Goal: Transaction & Acquisition: Purchase product/service

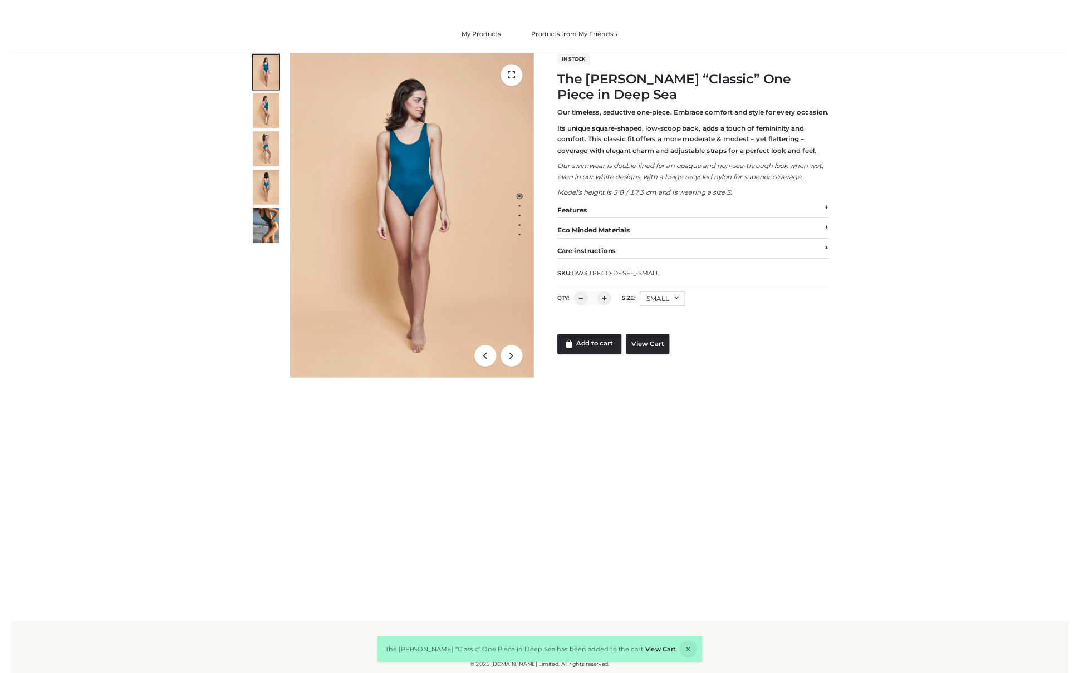
scroll to position [65, 0]
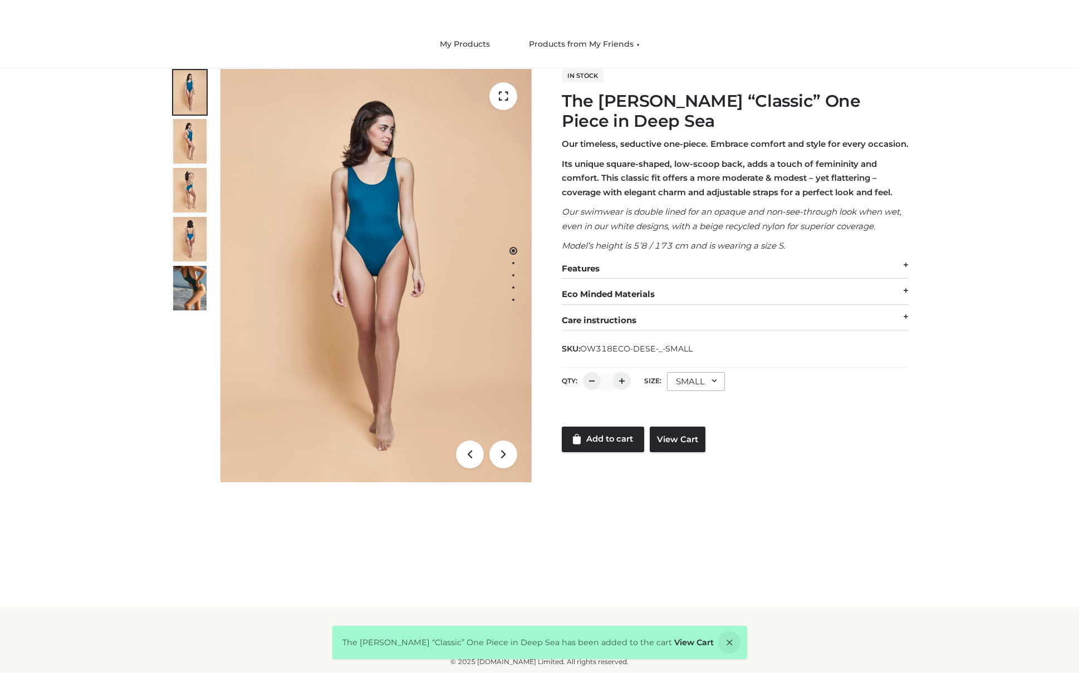
click at [457, 52] on ul "My Products Products from My Friends [PERSON_NAME] Denim's Products OPP Swimwea…" at bounding box center [539, 44] width 668 height 30
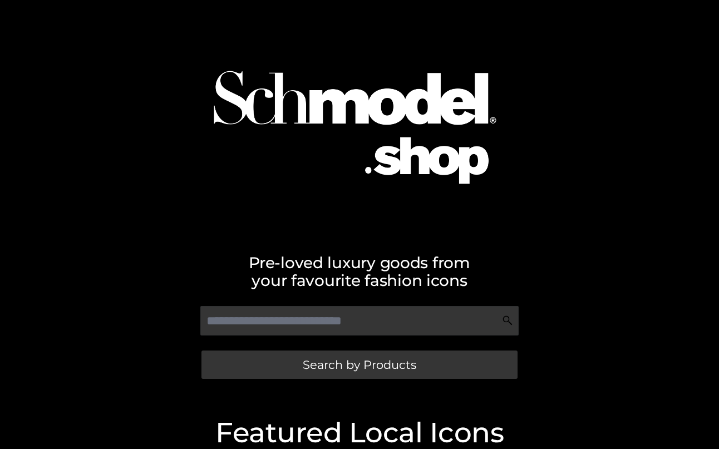
click at [637, 260] on h2 "Pre-loved luxury goods from your favourite fashion icons" at bounding box center [359, 272] width 634 height 36
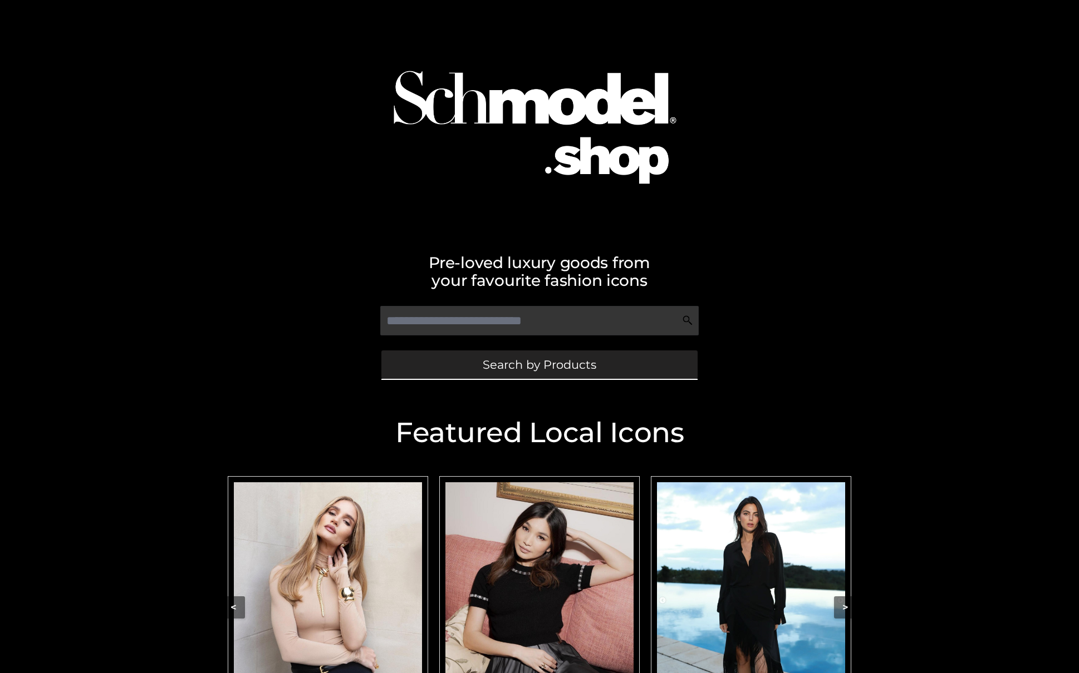
click at [592, 366] on span "Search by Products" at bounding box center [540, 365] width 114 height 12
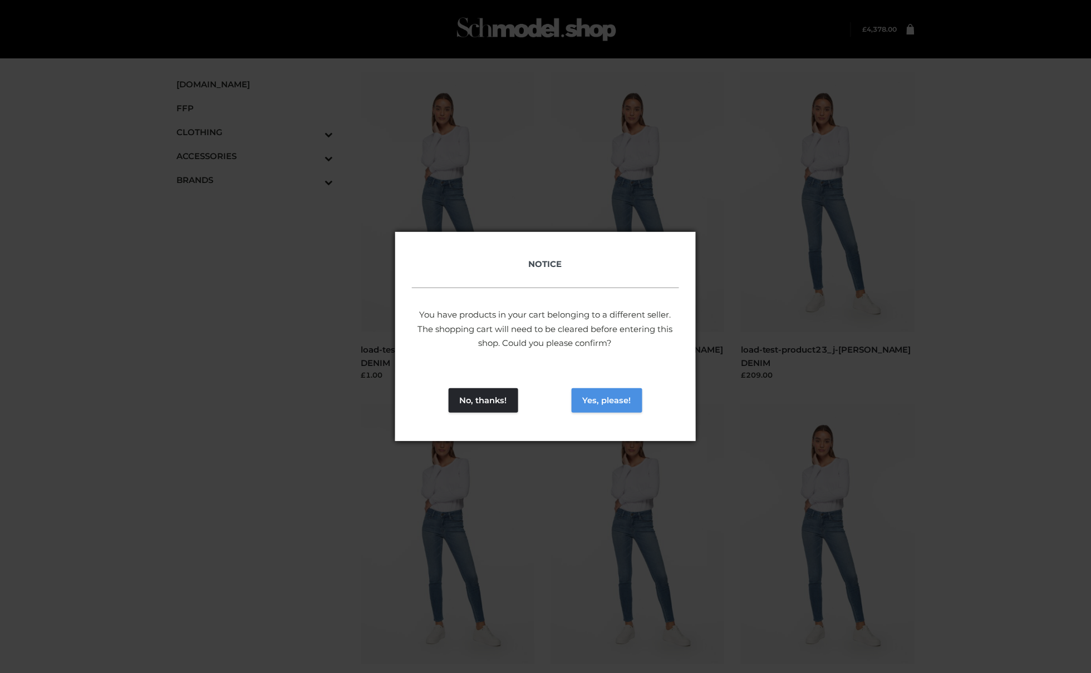
click at [613, 398] on button "Yes, please!" at bounding box center [607, 400] width 71 height 24
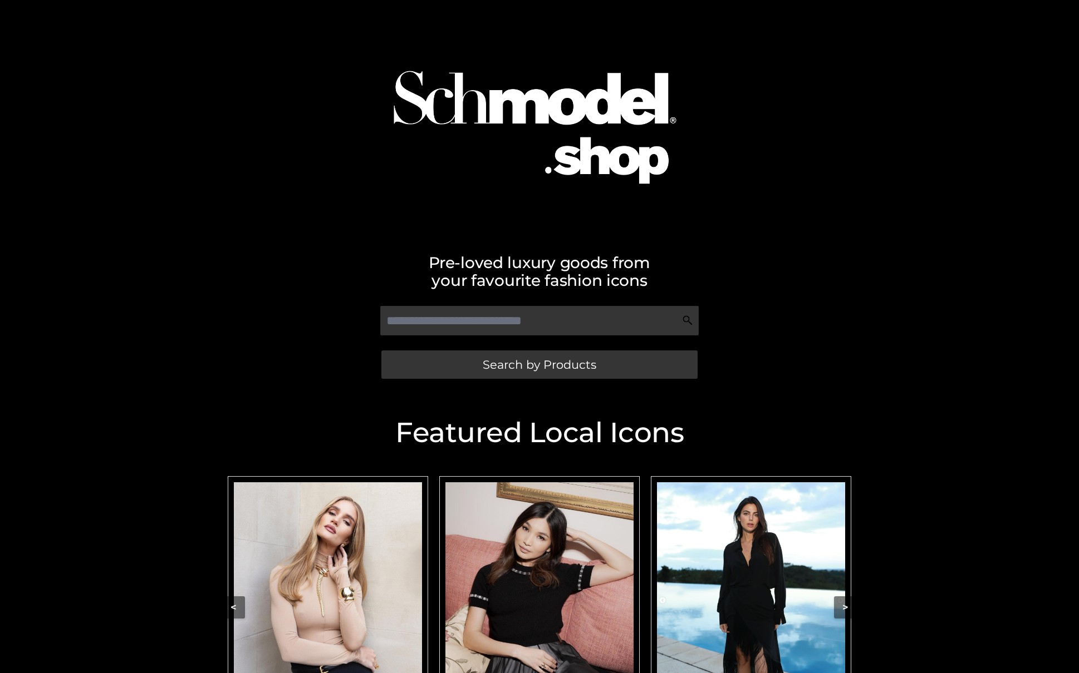
click at [991, 559] on div "Featured Local Icons​ < slide 6 to 8 of 5 rosiehw [PERSON_NAME] [PERSON_NAME] […" at bounding box center [539, 594] width 1079 height 401
click at [954, 188] on div "Pre-loved luxury goods from your favourite fashion icons Search by Products" at bounding box center [539, 197] width 1079 height 394
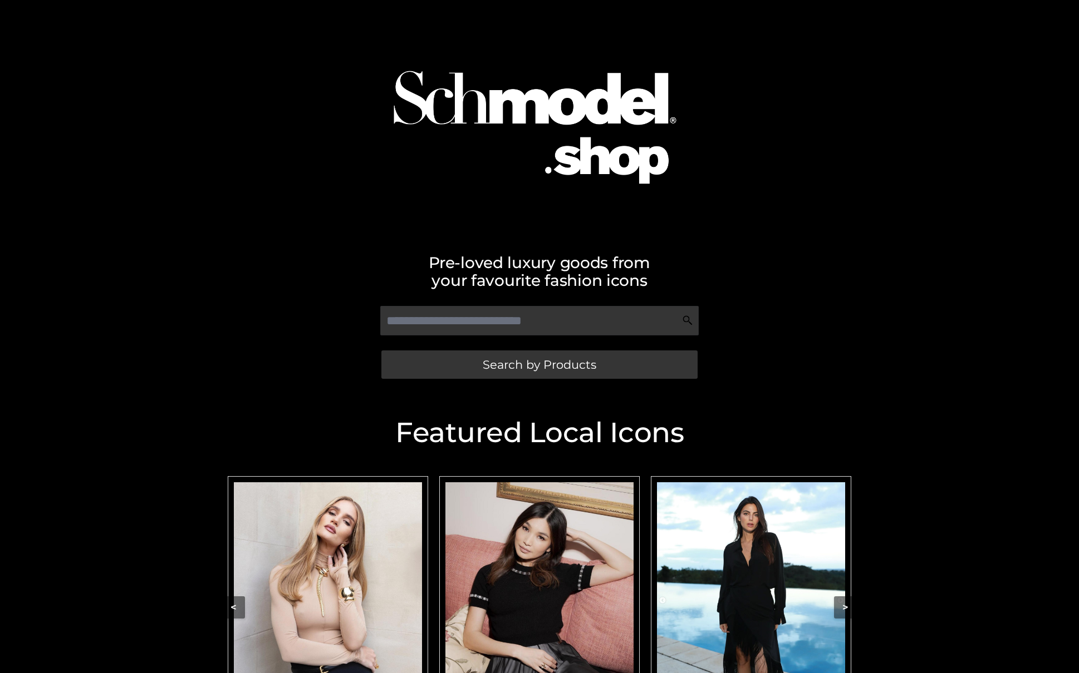
drag, startPoint x: 954, startPoint y: 188, endPoint x: 968, endPoint y: 166, distance: 25.8
click at [964, 171] on div "Pre-loved luxury goods from your favourite fashion icons Search by Products" at bounding box center [539, 197] width 1079 height 394
click at [968, 166] on div "Pre-loved luxury goods from your favourite fashion icons Search by Products" at bounding box center [539, 197] width 1079 height 394
click at [967, 166] on div "Pre-loved luxury goods from your favourite fashion icons Search by Products" at bounding box center [539, 197] width 1079 height 394
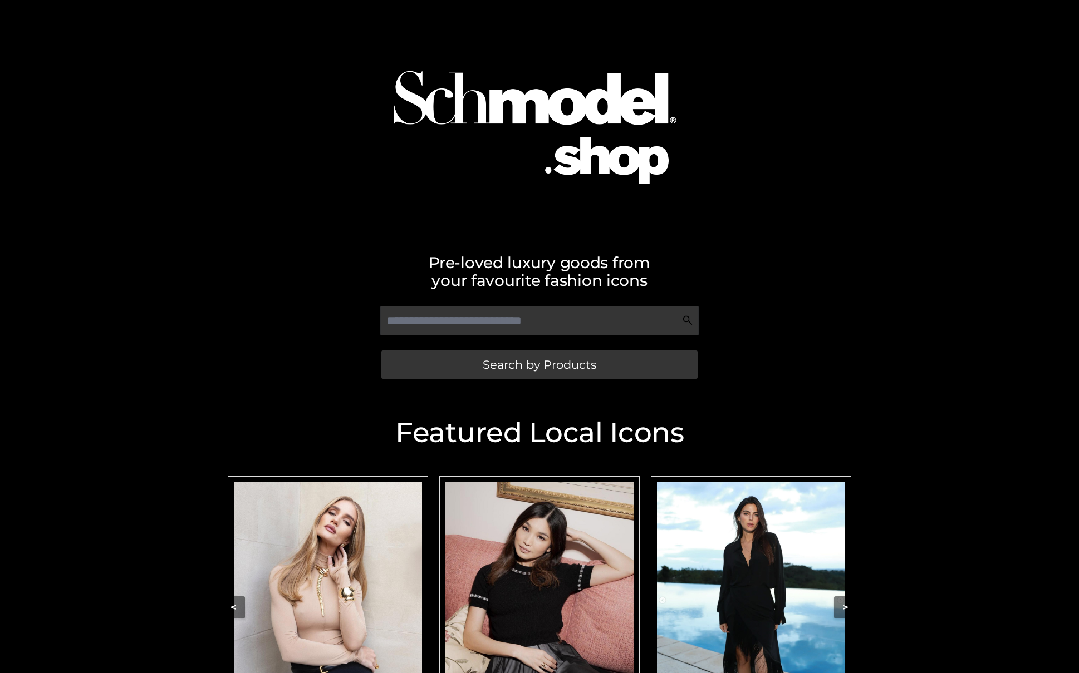
click at [967, 166] on div "Pre-loved luxury goods from your favourite fashion icons Search by Products" at bounding box center [539, 197] width 1079 height 394
click at [933, 284] on div "Pre-loved luxury goods from your favourite fashion icons Search by Products" at bounding box center [539, 197] width 1079 height 394
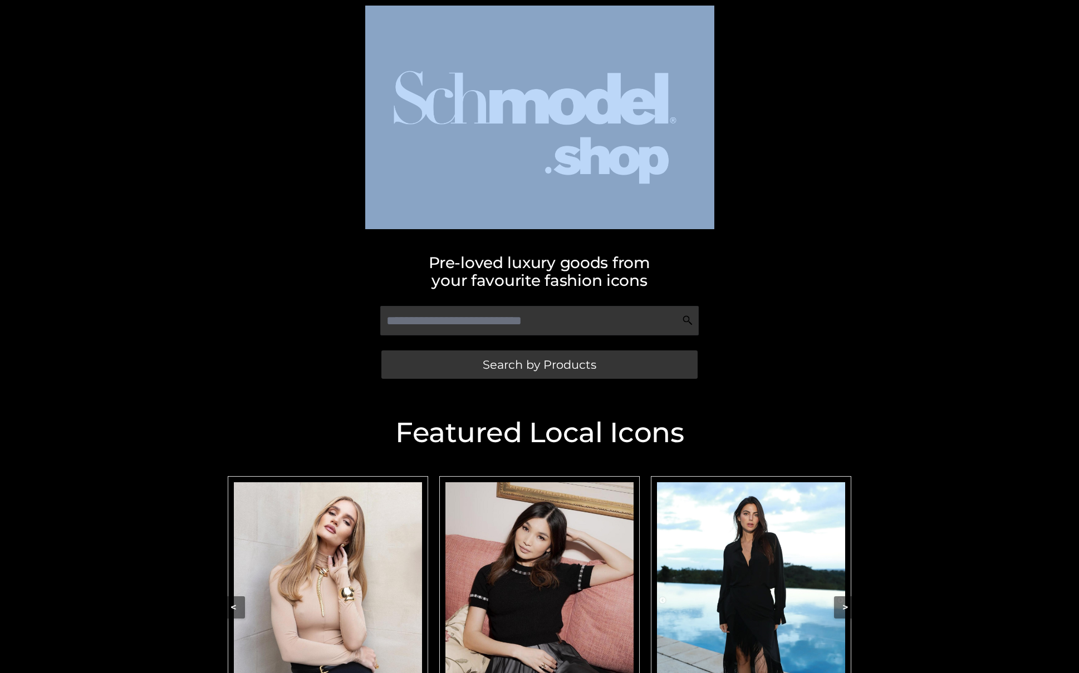
click at [933, 284] on div "Pre-loved luxury goods from your favourite fashion icons Search by Products" at bounding box center [539, 197] width 1079 height 394
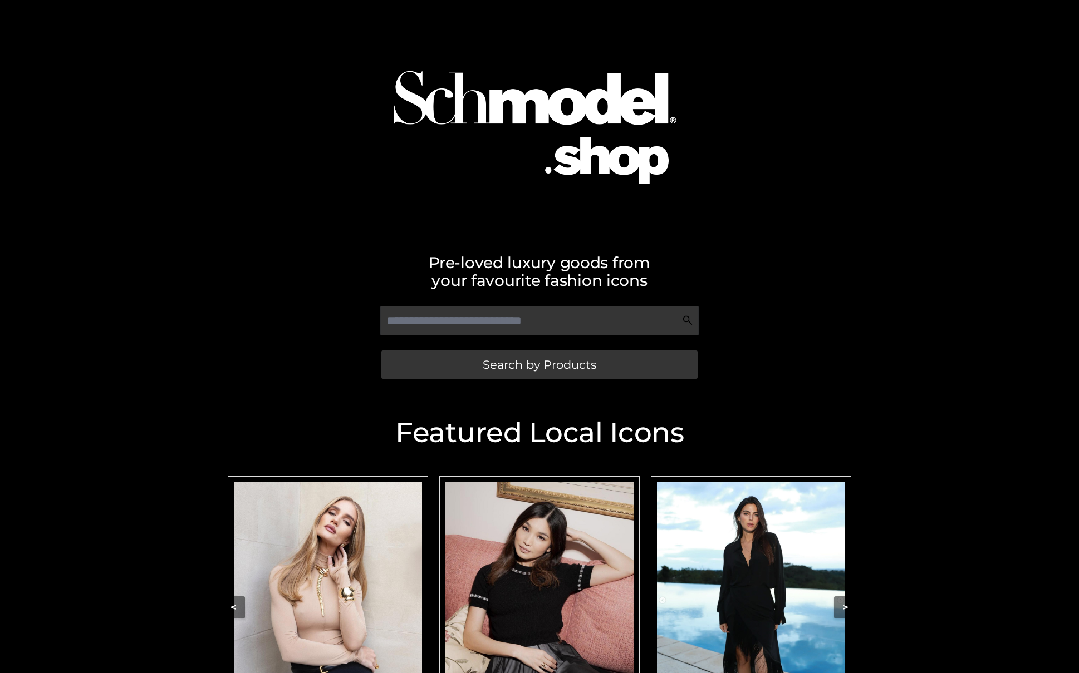
click at [794, 248] on div "Pre-loved luxury goods from your favourite fashion icons" at bounding box center [539, 264] width 634 height 49
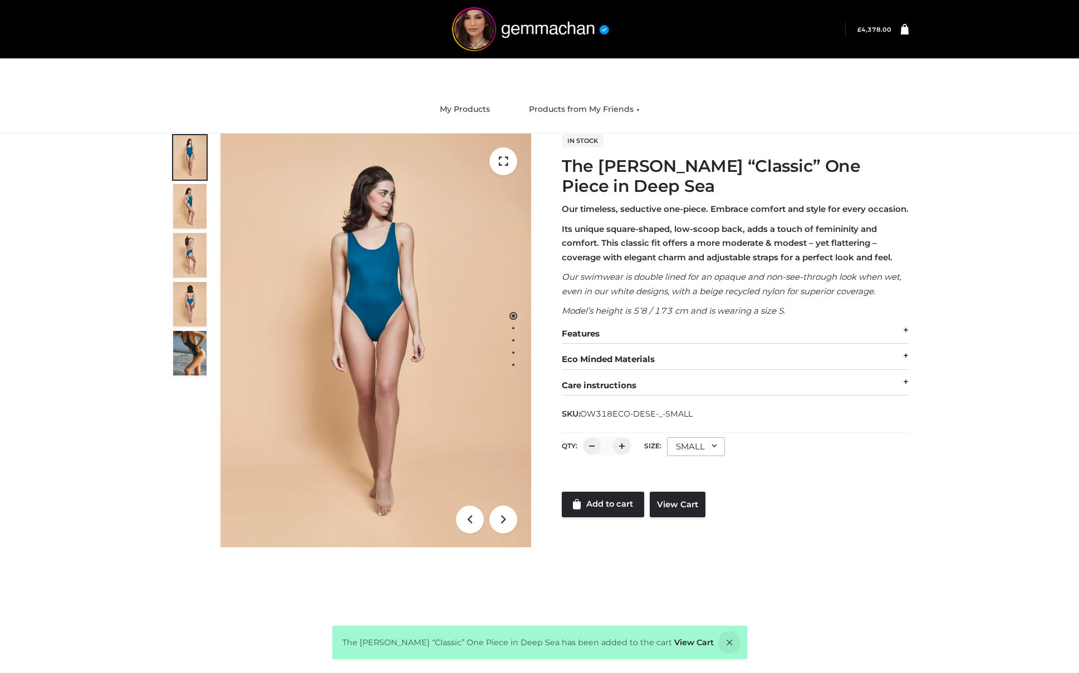
scroll to position [65, 0]
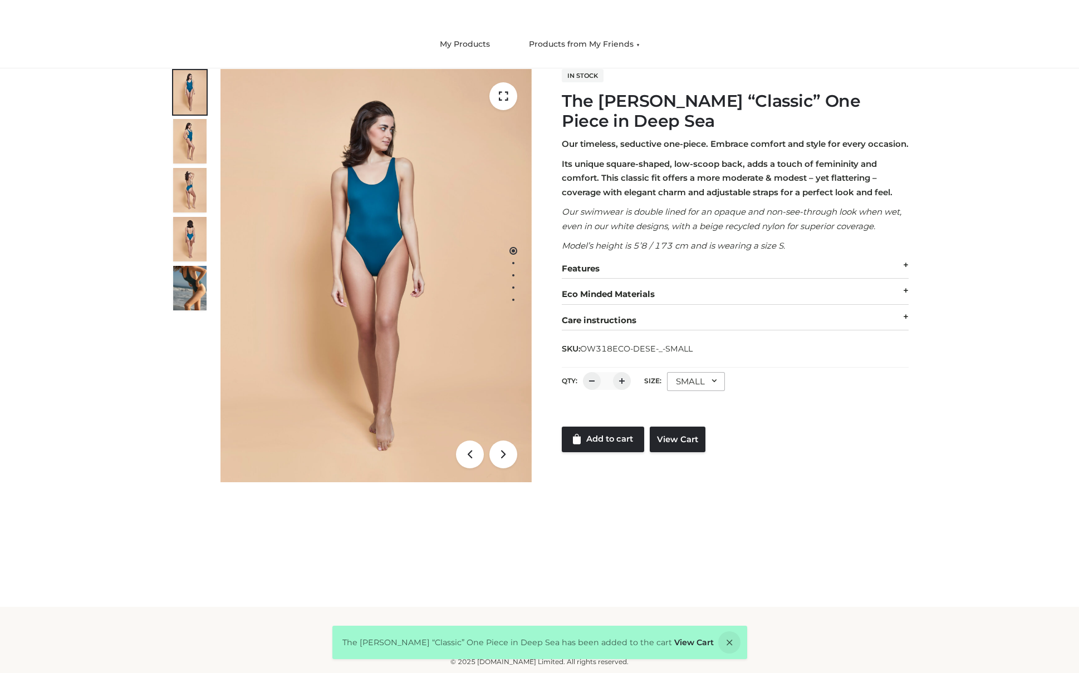
drag, startPoint x: 0, startPoint y: 0, endPoint x: 737, endPoint y: 170, distance: 756.7
click at [737, 170] on div "Our timeless, seductive one-piece. Embrace comfort and style for every occasion…" at bounding box center [735, 234] width 347 height 194
click at [626, 427] on div at bounding box center [735, 416] width 347 height 22
click at [627, 452] on link "Add to cart" at bounding box center [603, 440] width 82 height 26
click at [613, 452] on link "Add to cart" at bounding box center [603, 440] width 82 height 26
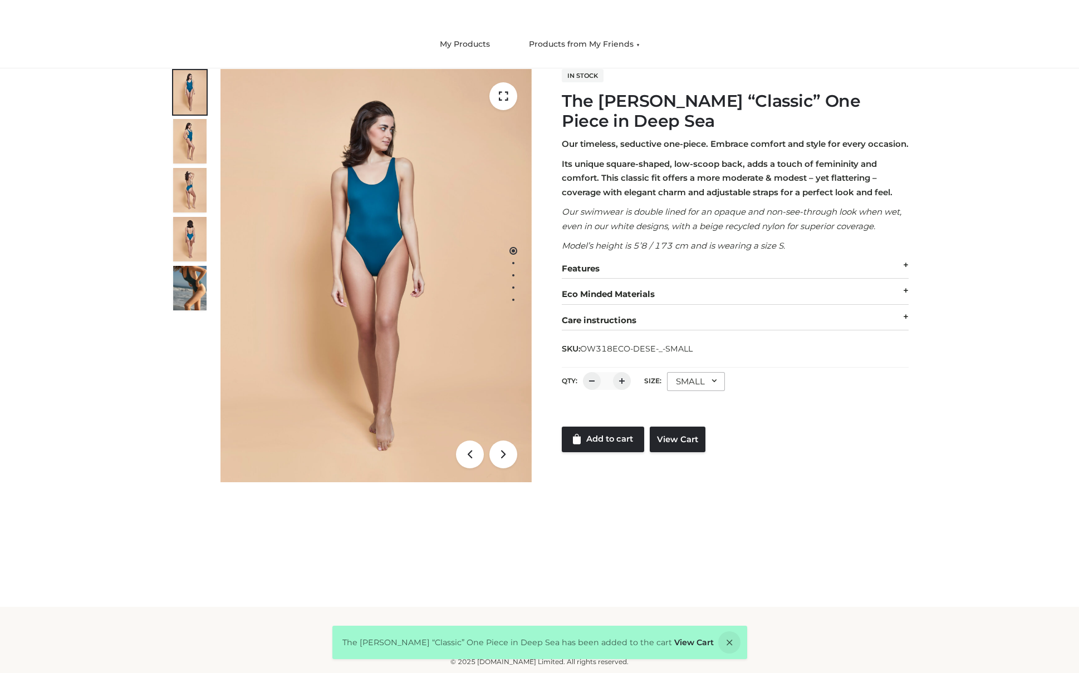
scroll to position [0, 0]
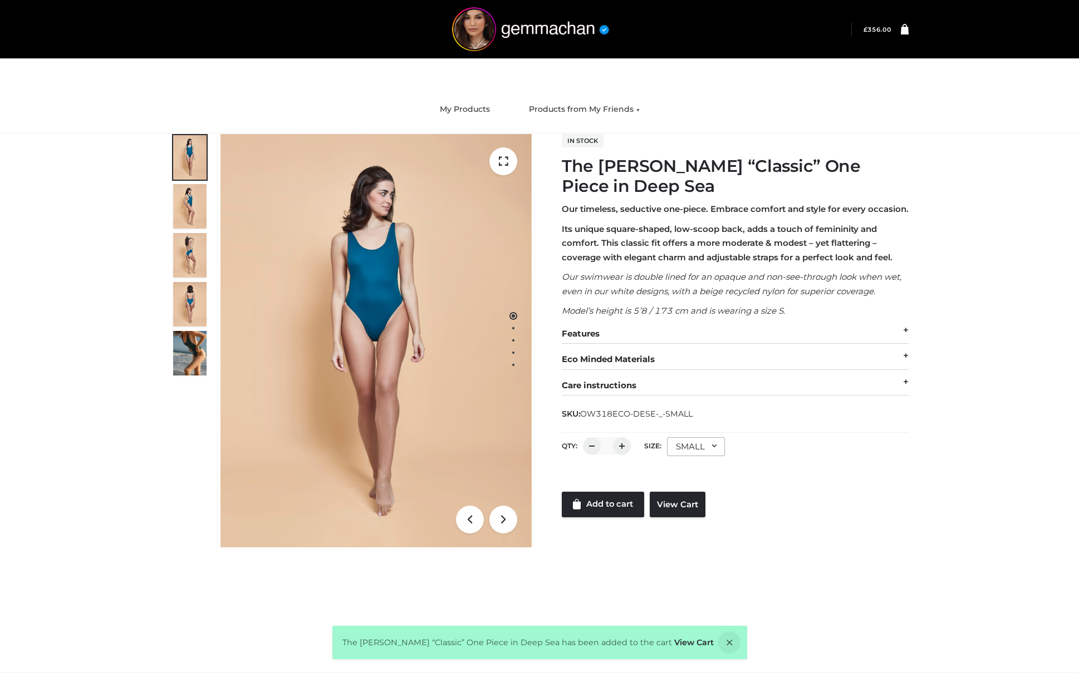
click at [899, 31] on link at bounding box center [899, 29] width 17 height 11
click at [516, 20] on img at bounding box center [530, 29] width 167 height 44
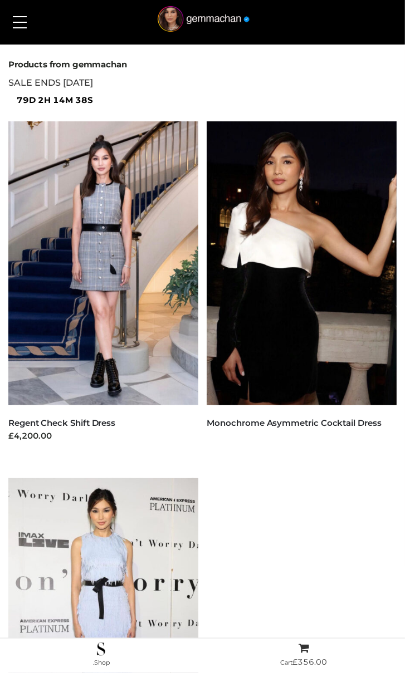
click at [7, 22] on button at bounding box center [19, 22] width 25 height 28
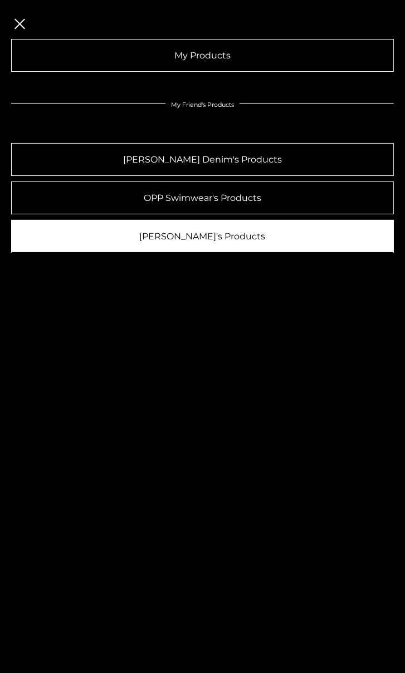
click at [210, 235] on link "[PERSON_NAME]'s Products" at bounding box center [202, 236] width 382 height 33
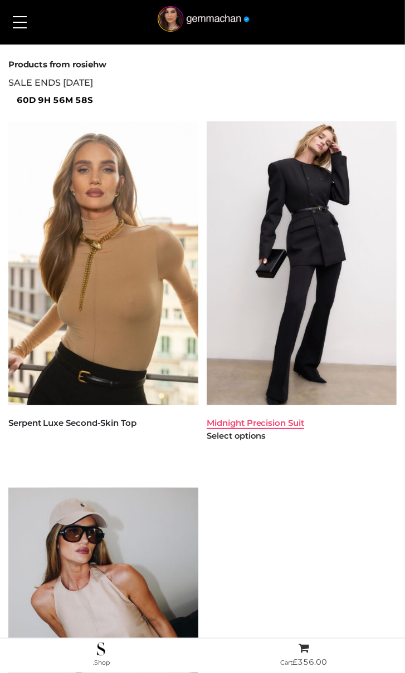
click at [265, 422] on link "Midnight Precision Suit" at bounding box center [254, 422] width 97 height 11
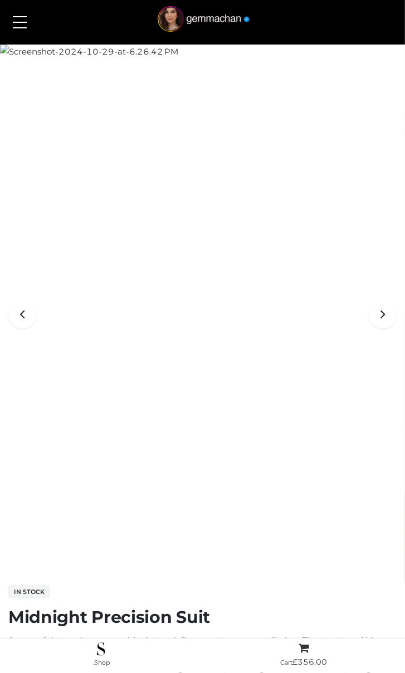
scroll to position [250, 0]
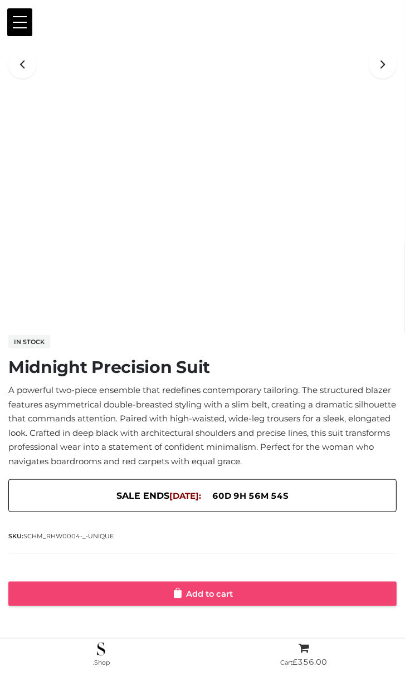
click at [212, 599] on link "Add to cart" at bounding box center [202, 594] width 388 height 24
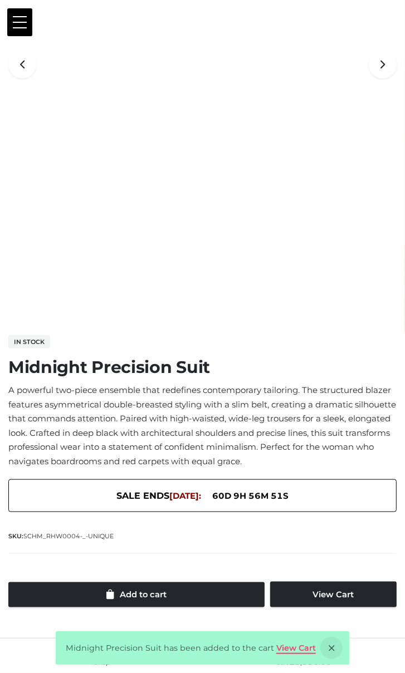
click at [298, 643] on link "View Cart" at bounding box center [296, 648] width 40 height 10
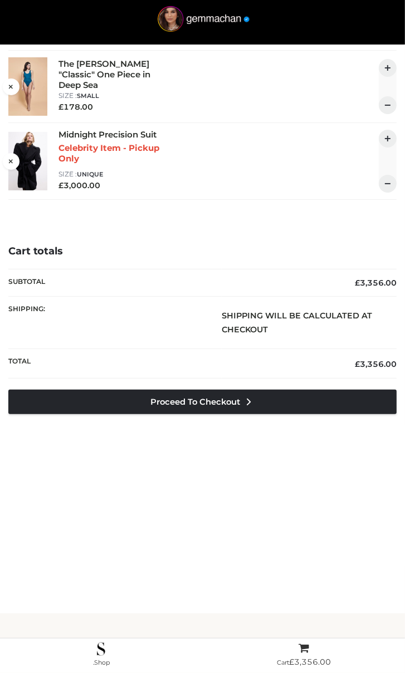
click at [246, 546] on div "Customer matched zone "UK" The [PERSON_NAME] "Classic" One Piece in Deep Sea si…" at bounding box center [202, 306] width 405 height 613
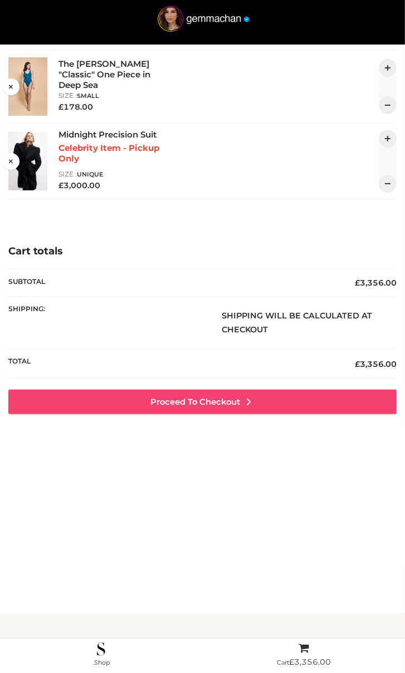
click at [240, 409] on link "Proceed to Checkout" at bounding box center [202, 402] width 388 height 24
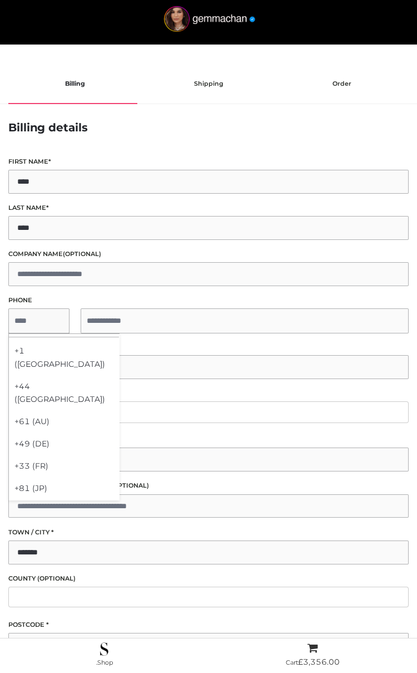
click at [28, 312] on span "**********" at bounding box center [208, 320] width 401 height 25
click at [35, 345] on div "+1 (US)" at bounding box center [64, 358] width 110 height 36
select select "**"
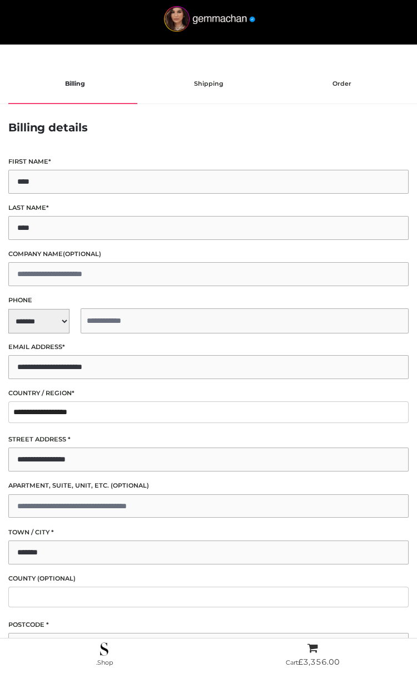
click at [96, 318] on input "tel" at bounding box center [245, 320] width 328 height 25
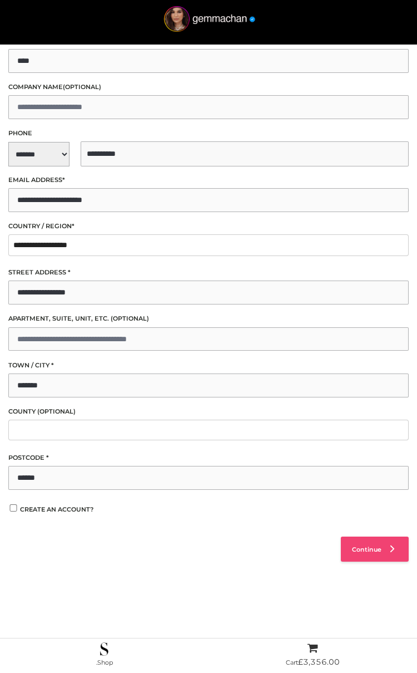
type input "**********"
click at [353, 554] on link "Continue" at bounding box center [375, 549] width 68 height 25
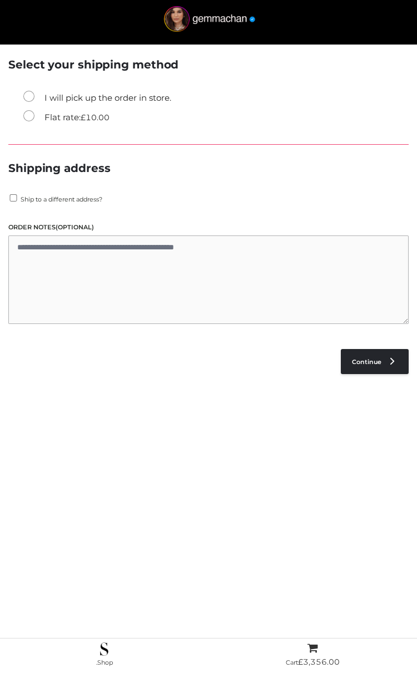
scroll to position [61, 0]
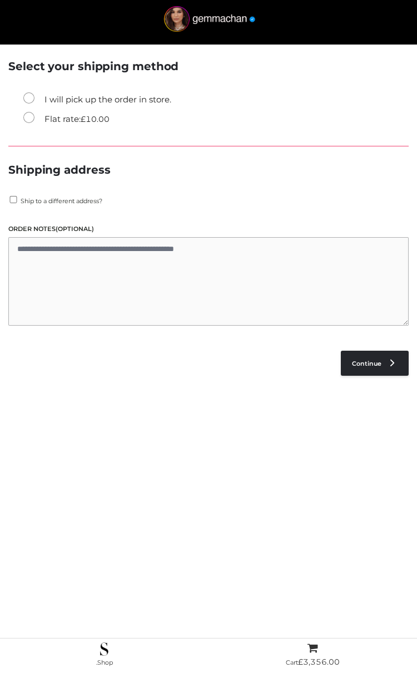
click at [38, 119] on label "Flat rate: £ 10.00" at bounding box center [66, 119] width 86 height 14
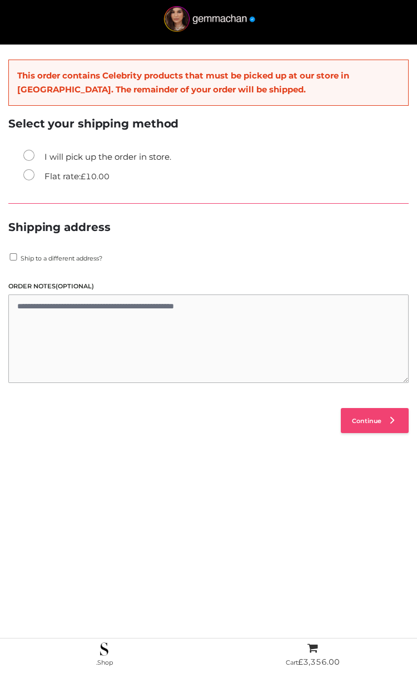
click at [352, 421] on span "Continue" at bounding box center [366, 421] width 29 height 8
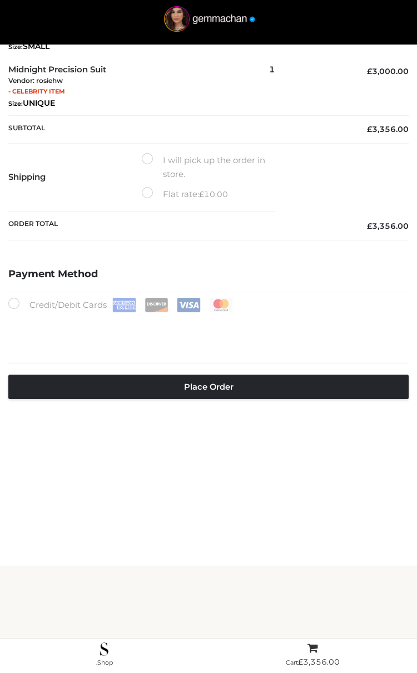
scroll to position [89, 0]
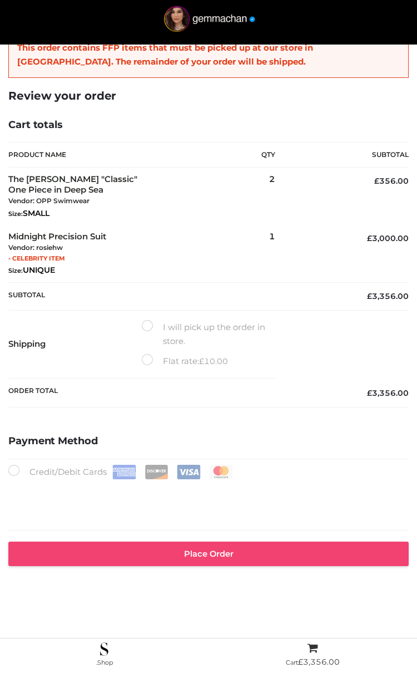
click at [198, 549] on button "Place order" at bounding box center [208, 554] width 401 height 24
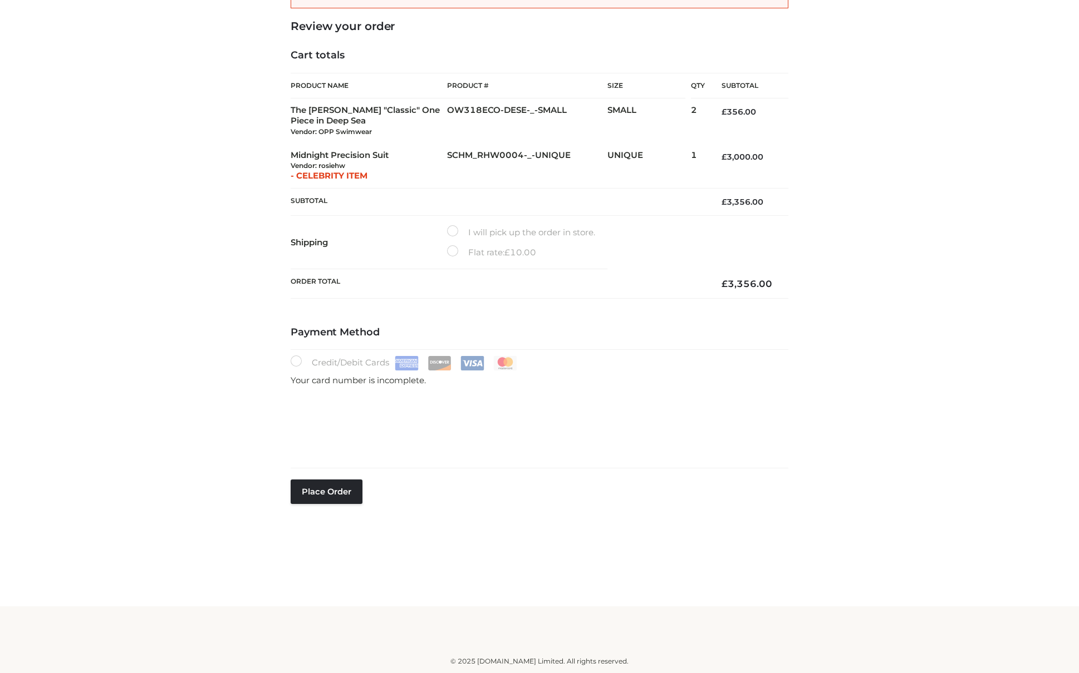
scroll to position [174, 0]
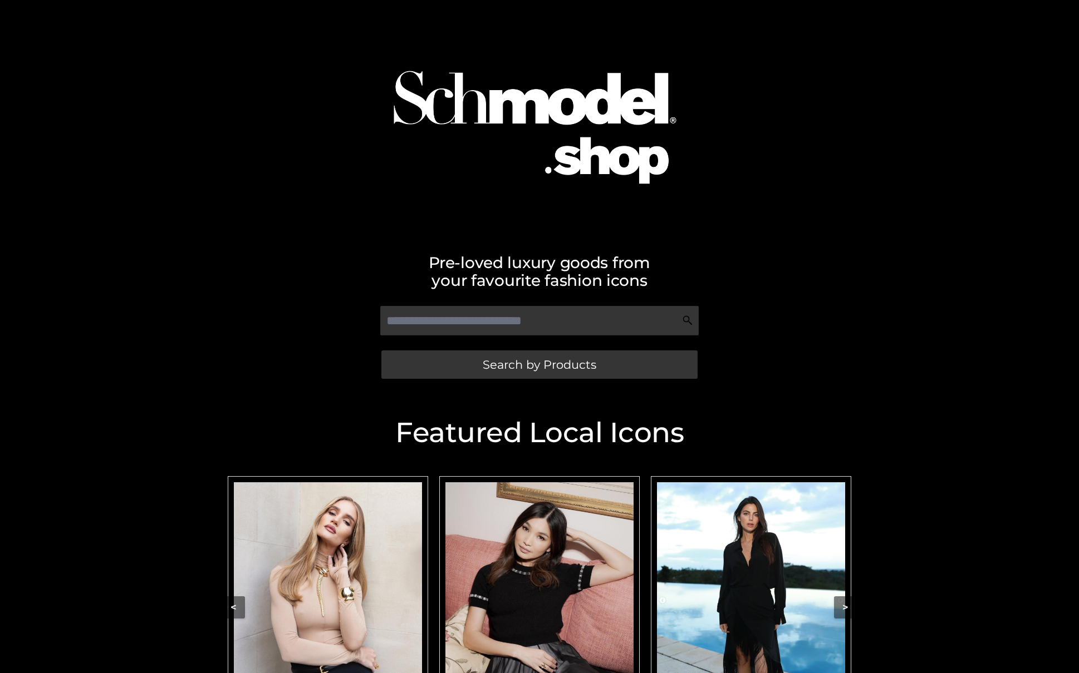
scroll to position [164, 0]
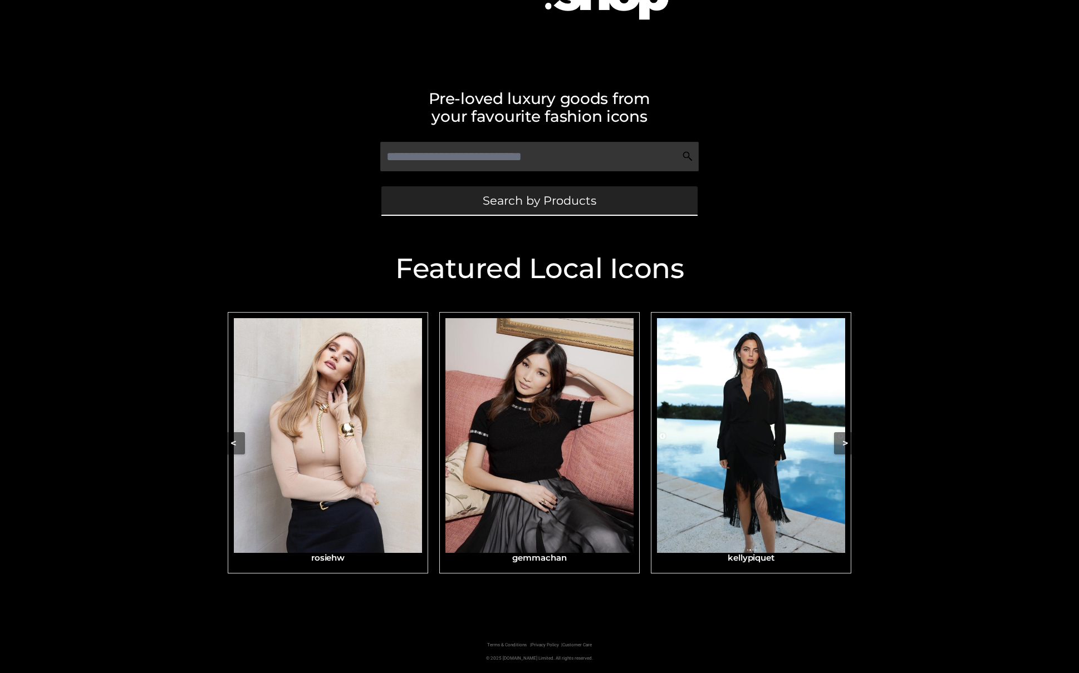
click at [649, 209] on link "Search by Products" at bounding box center [539, 200] width 316 height 28
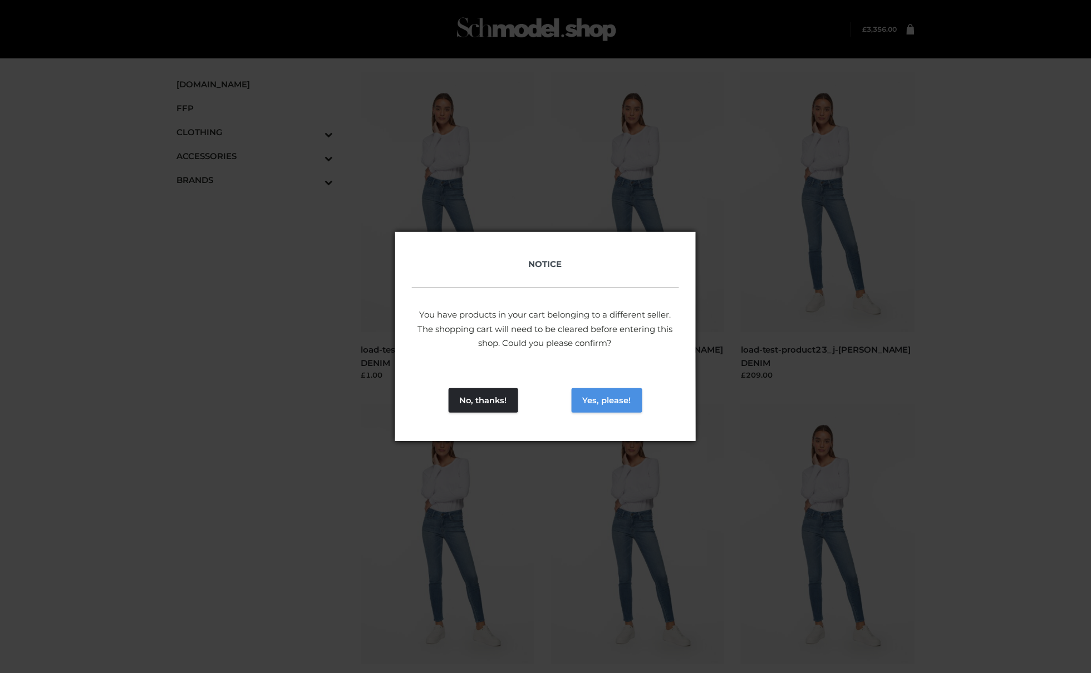
click at [625, 401] on button "Yes, please!" at bounding box center [607, 400] width 71 height 24
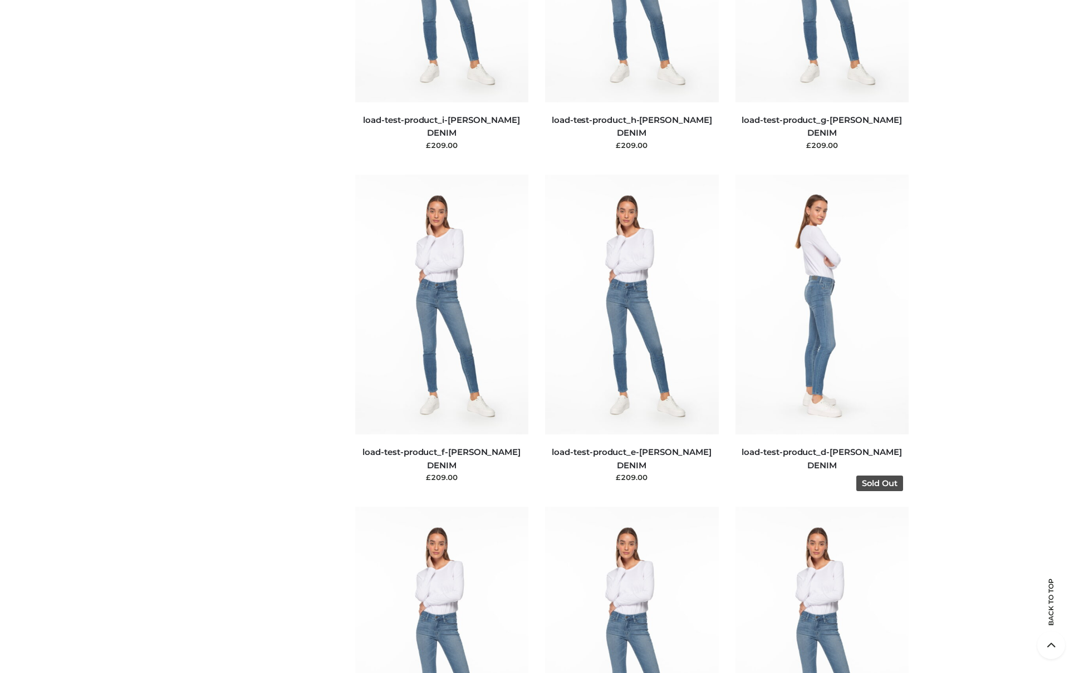
scroll to position [2244, 0]
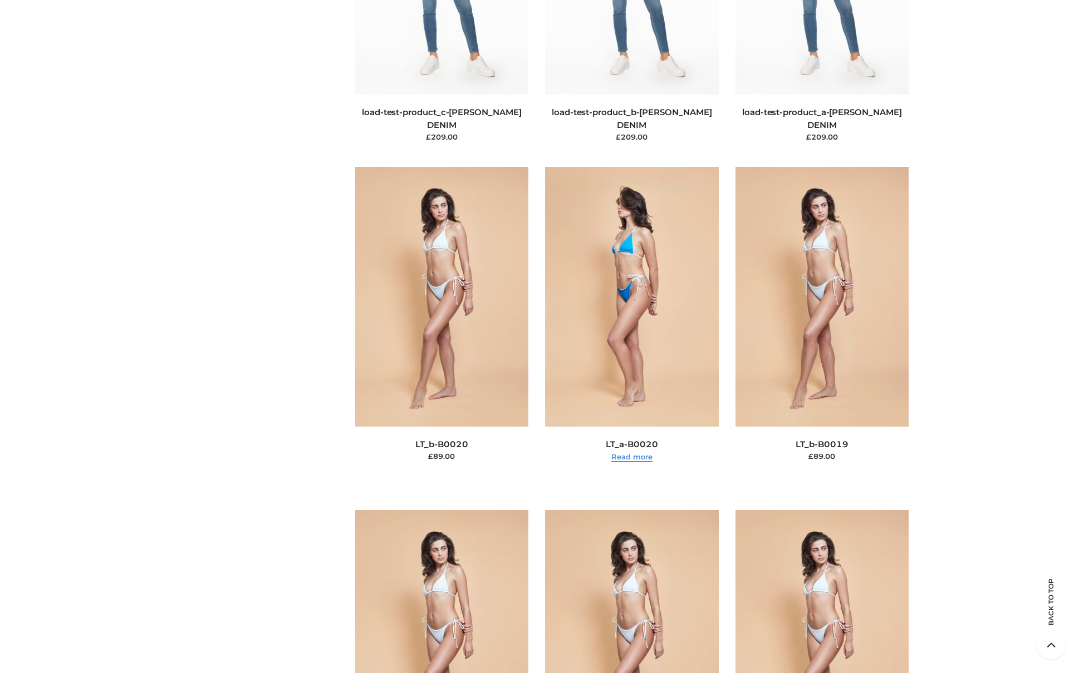
click at [646, 455] on link "Read more" at bounding box center [631, 456] width 41 height 9
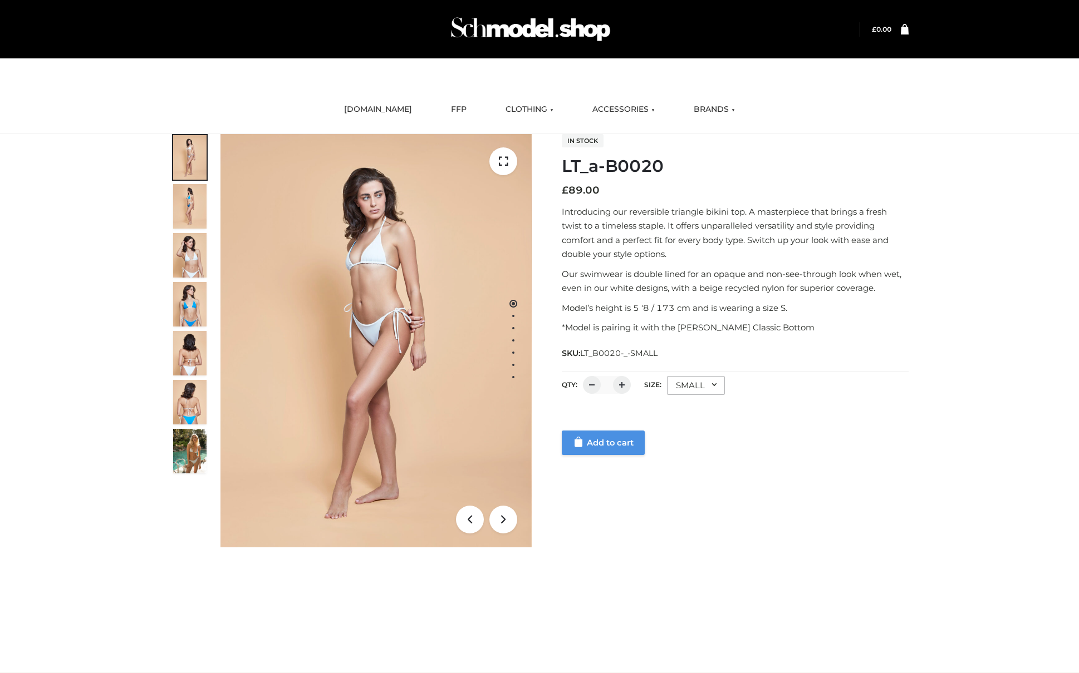
click at [627, 449] on link "Add to cart" at bounding box center [603, 443] width 83 height 24
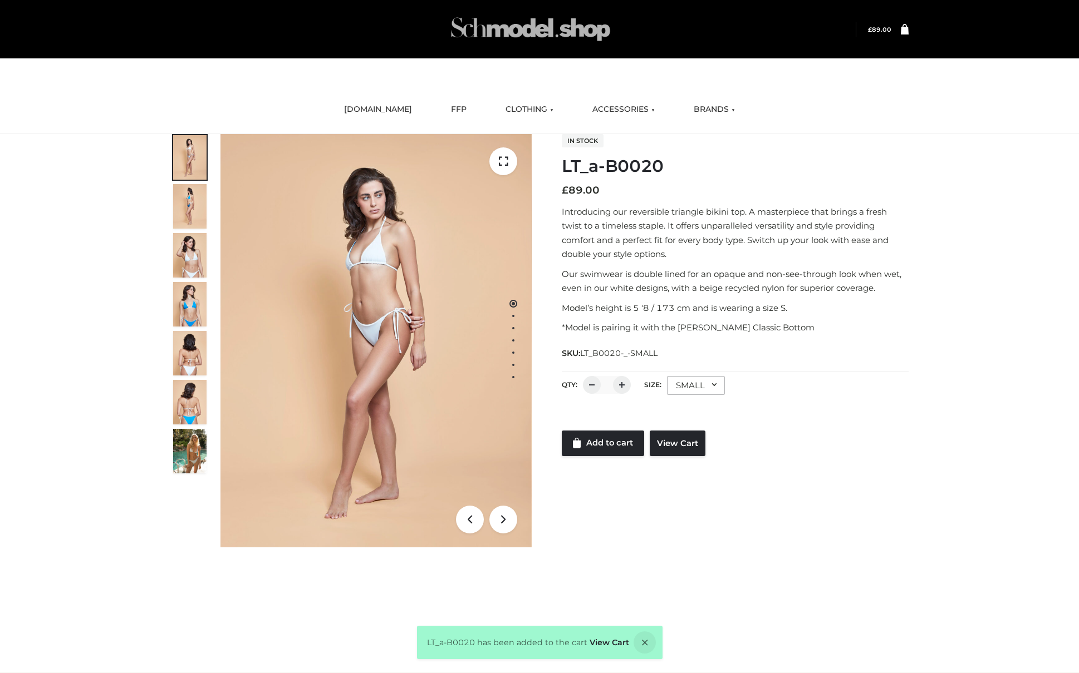
click at [493, 19] on img at bounding box center [530, 29] width 167 height 44
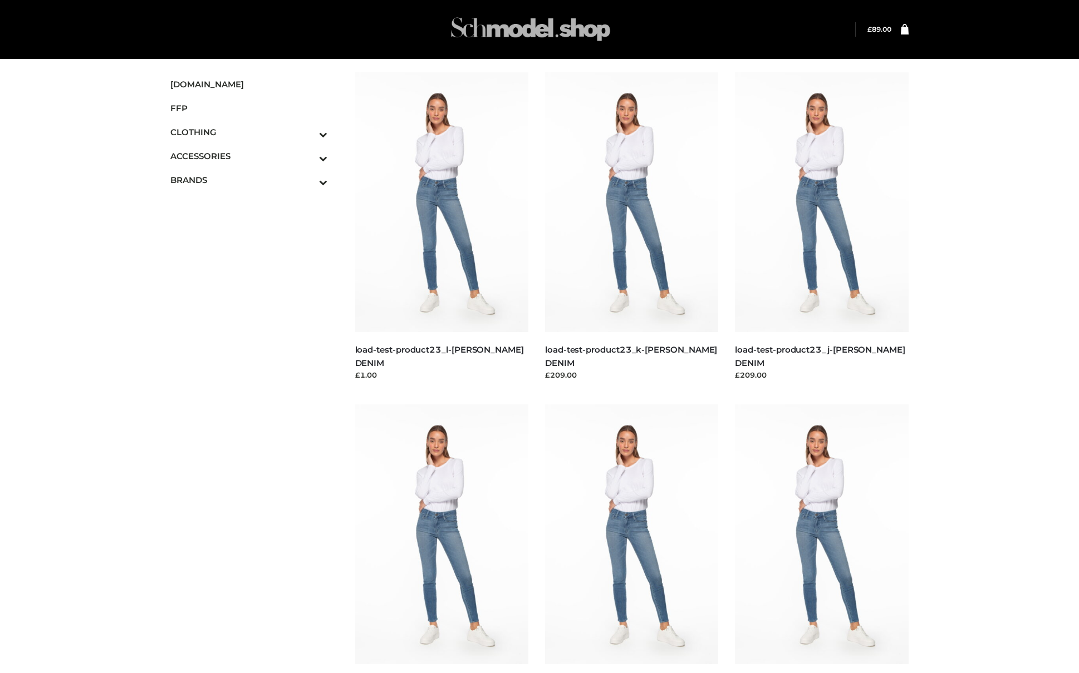
click at [469, 36] on img at bounding box center [530, 29] width 167 height 44
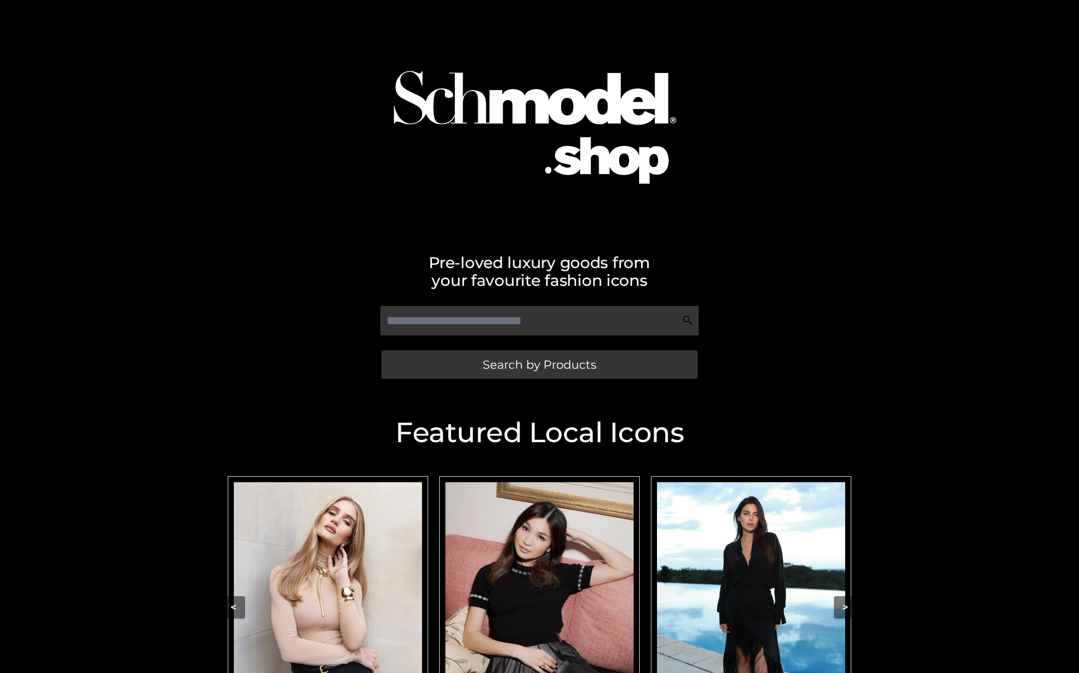
scroll to position [164, 0]
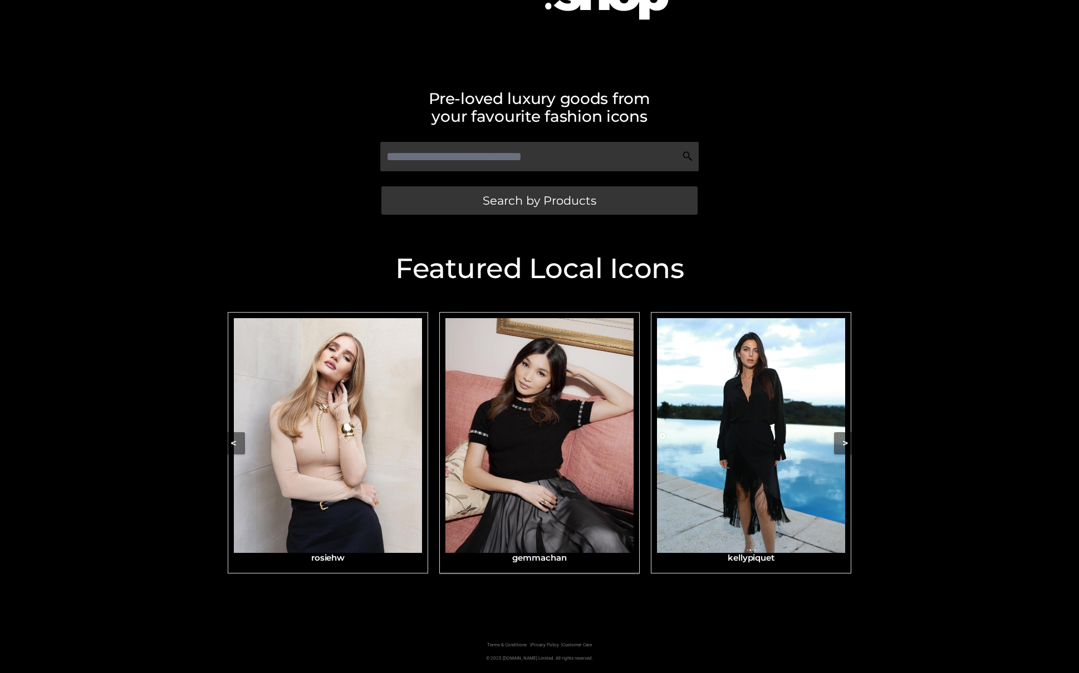
click at [529, 461] on img "Carousel Navigation" at bounding box center [539, 435] width 188 height 235
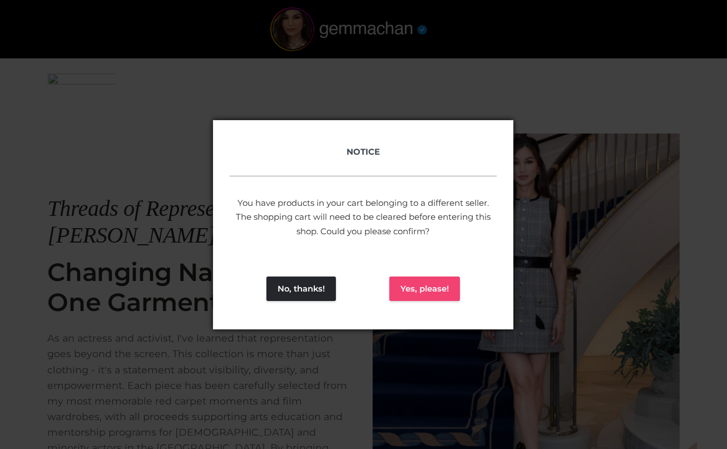
click at [416, 289] on button "Yes, please!" at bounding box center [425, 289] width 71 height 24
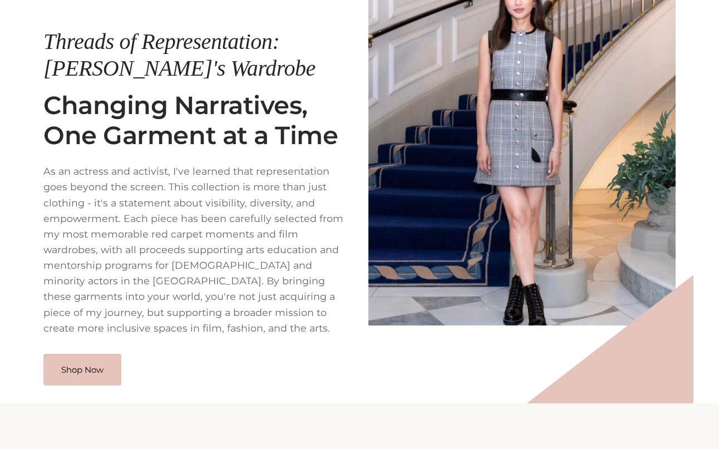
scroll to position [188, 0]
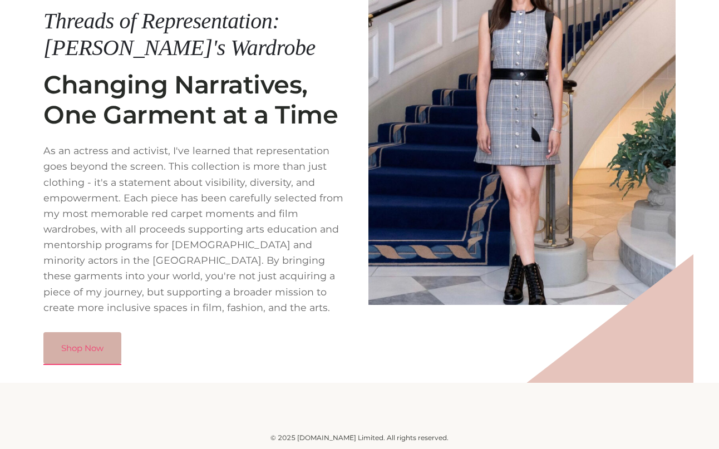
click at [102, 345] on link "Shop Now" at bounding box center [82, 348] width 78 height 32
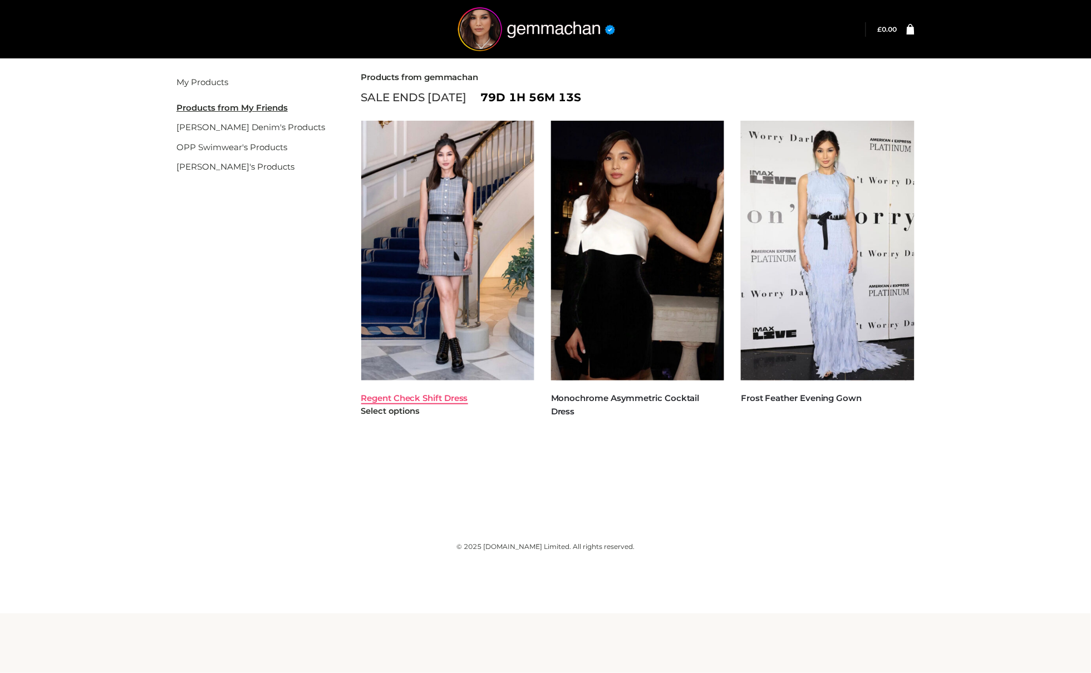
click at [412, 397] on link "Regent Check Shift Dress" at bounding box center [414, 398] width 107 height 11
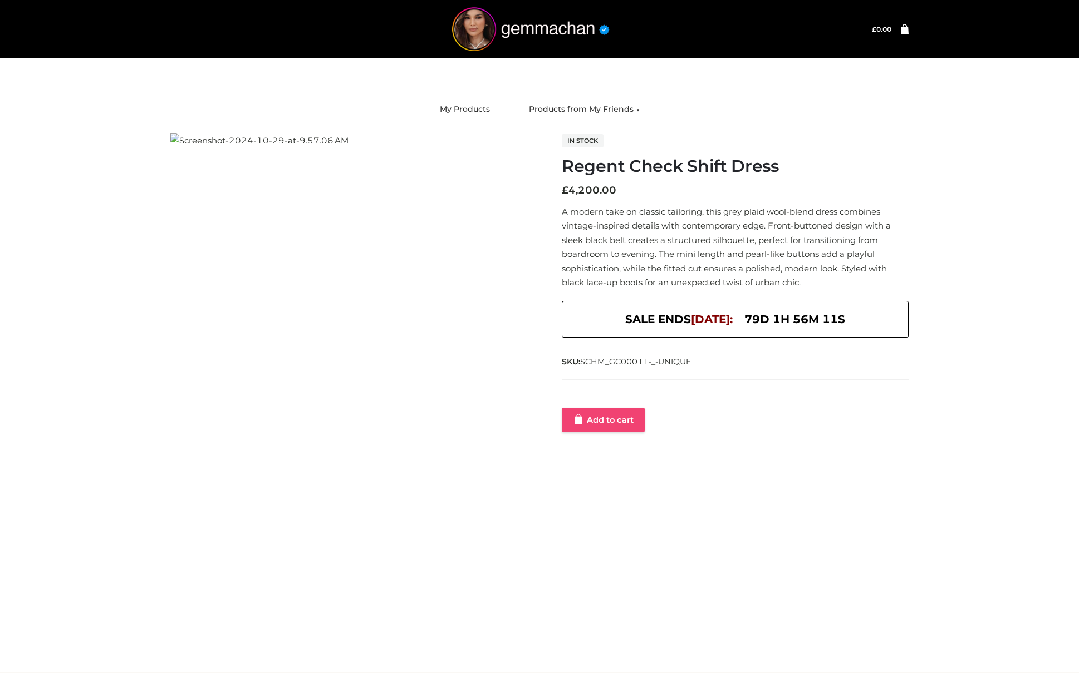
click at [602, 415] on link "Add to cart" at bounding box center [603, 420] width 83 height 24
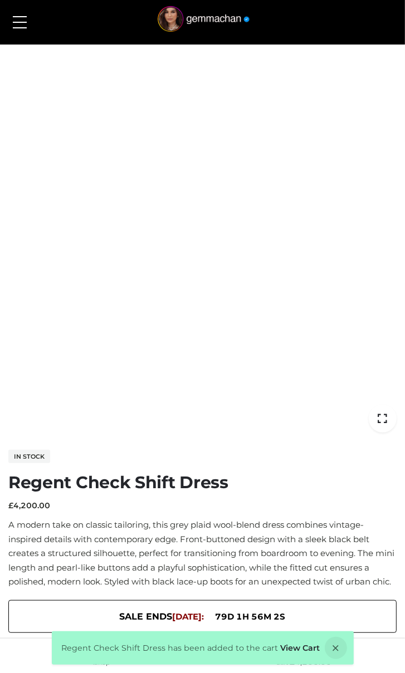
click at [17, 14] on button at bounding box center [19, 22] width 25 height 28
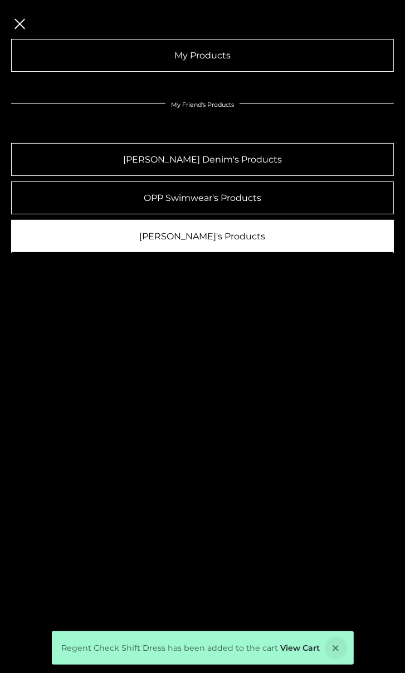
click at [186, 224] on link "[PERSON_NAME]'s Products" at bounding box center [202, 236] width 382 height 33
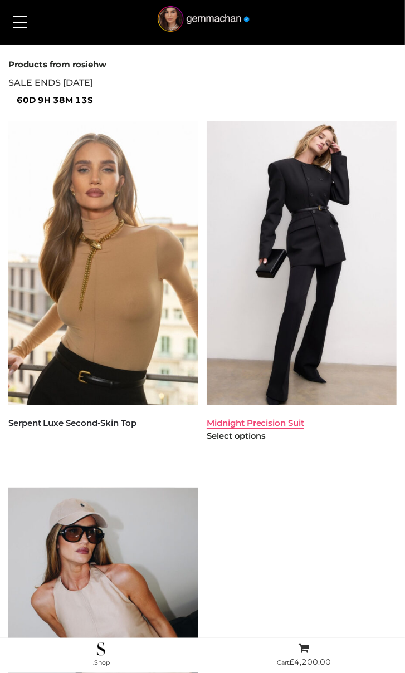
click at [301, 422] on link "Midnight Precision Suit" at bounding box center [254, 422] width 97 height 11
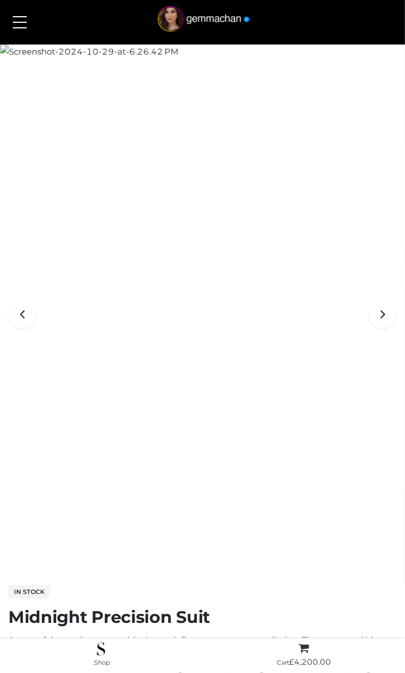
scroll to position [334, 0]
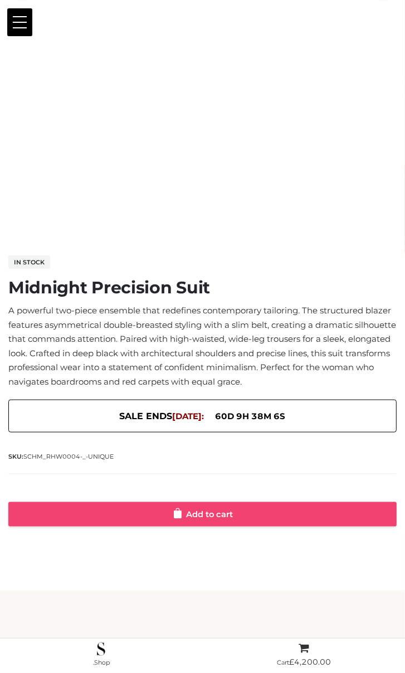
click at [143, 514] on link "Add to cart" at bounding box center [202, 514] width 388 height 24
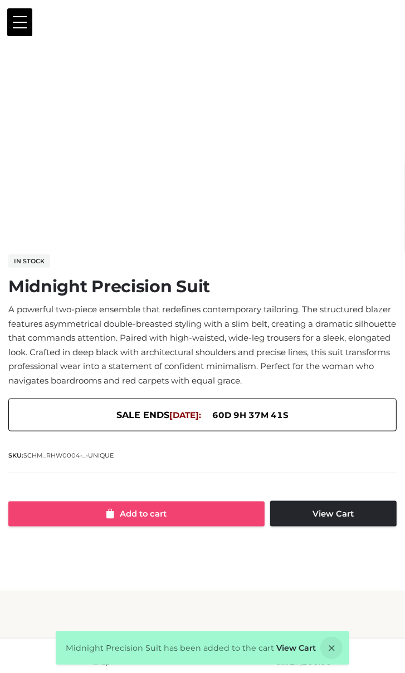
click at [179, 520] on link "Add to cart" at bounding box center [136, 514] width 256 height 26
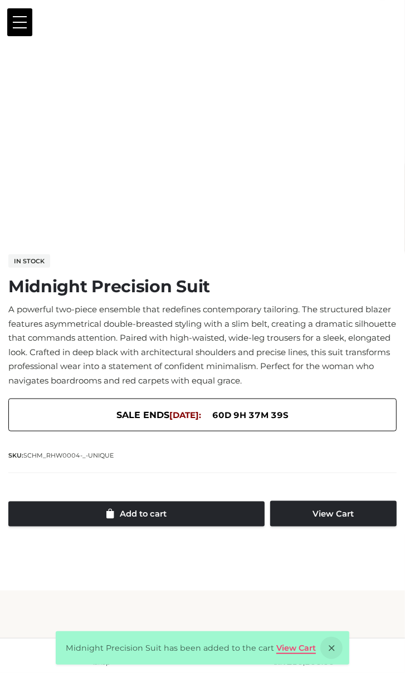
click at [289, 648] on link "View Cart" at bounding box center [296, 648] width 40 height 10
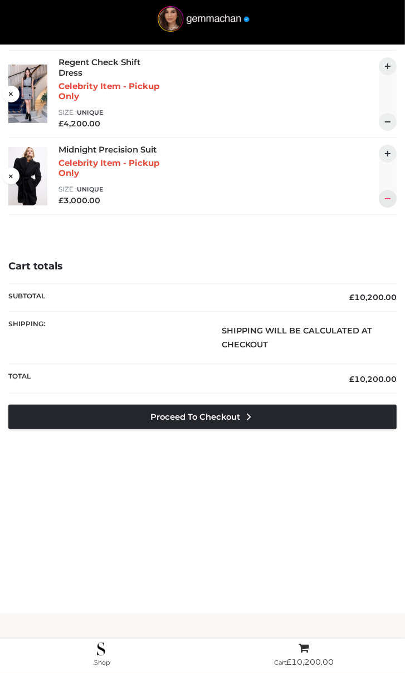
click at [395, 208] on div at bounding box center [387, 199] width 18 height 18
type input "*"
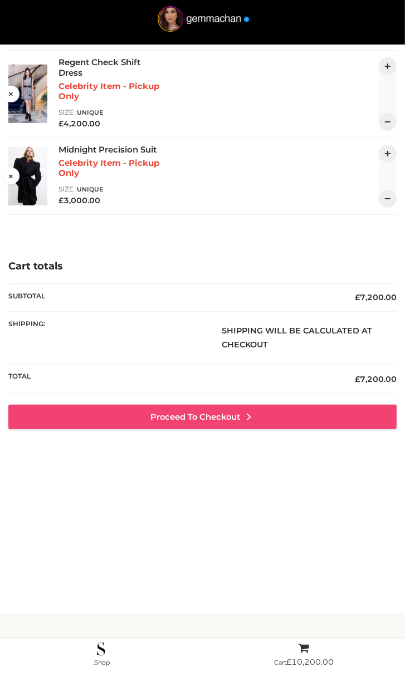
click at [239, 421] on link "Proceed to Checkout" at bounding box center [202, 417] width 388 height 24
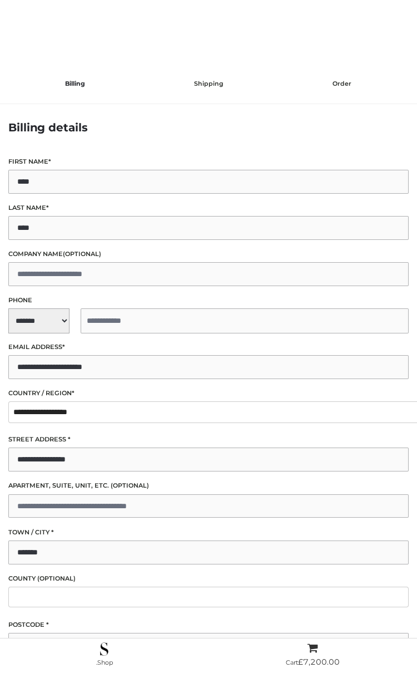
click at [26, 314] on span "**********" at bounding box center [208, 320] width 401 height 25
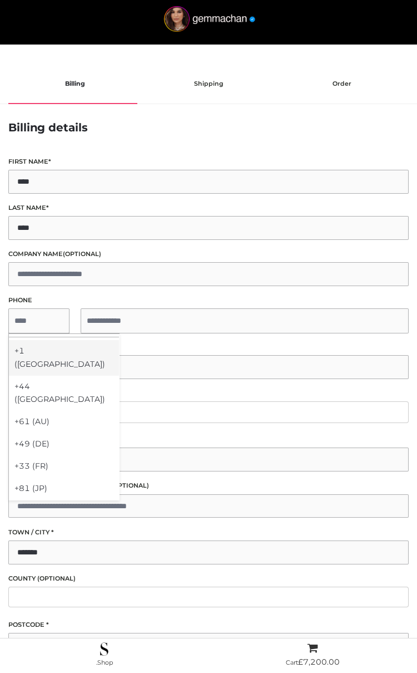
click at [46, 348] on div "+1 (US)" at bounding box center [64, 358] width 110 height 36
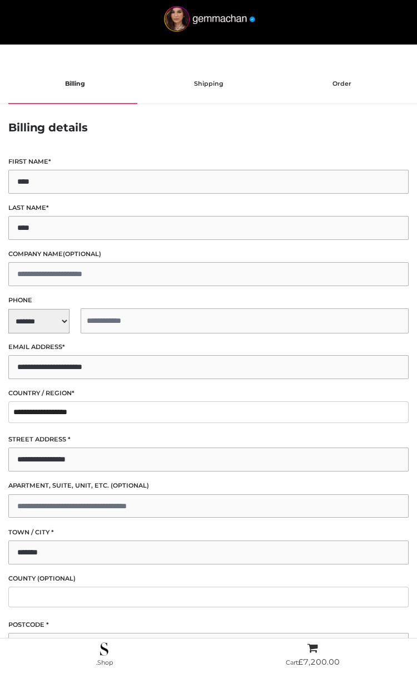
select select "**"
click at [108, 322] on input "tel" at bounding box center [245, 320] width 328 height 25
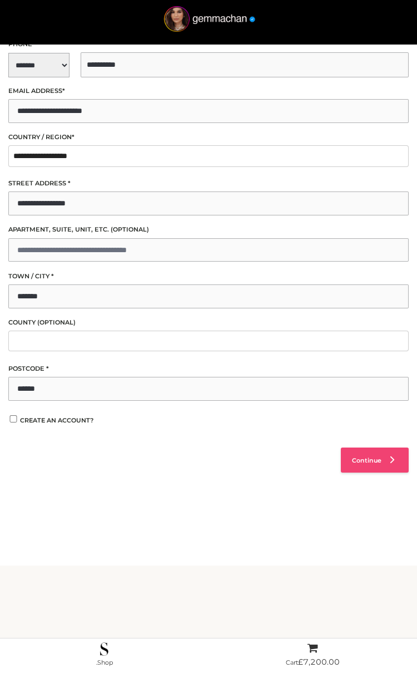
type input "**********"
click at [349, 450] on link "Continue" at bounding box center [375, 459] width 68 height 25
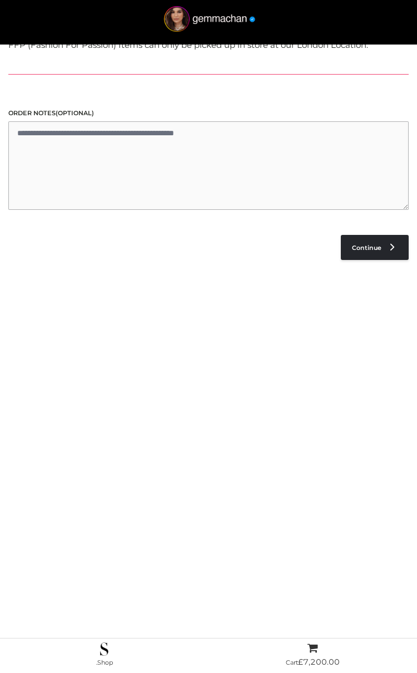
scroll to position [61, 0]
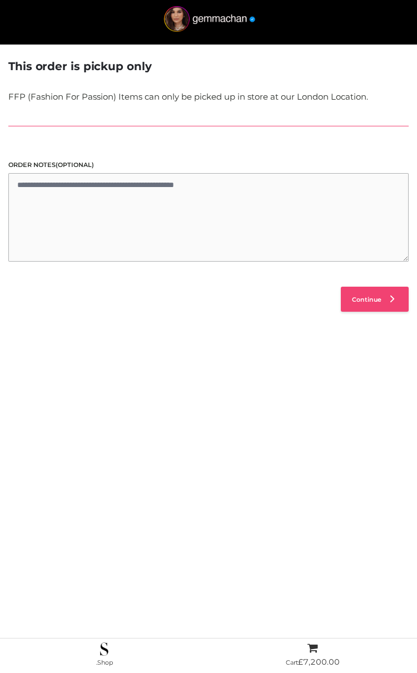
click at [363, 304] on link "Continue" at bounding box center [375, 299] width 68 height 25
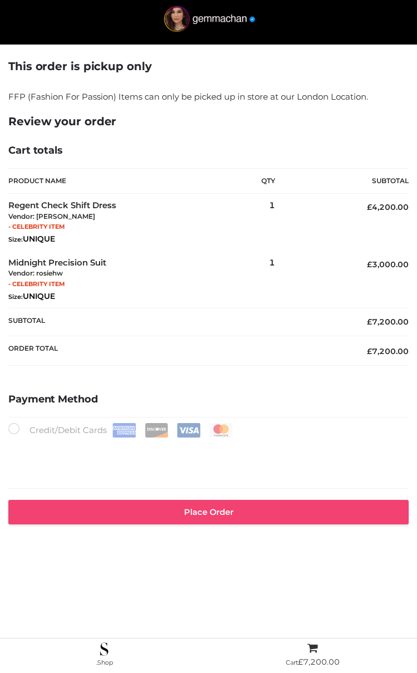
type button "Place order"
click at [287, 499] on div "Payment Method Credit/Debit Cards Save Card Place order" at bounding box center [208, 475] width 401 height 164
click at [298, 516] on button "Place order" at bounding box center [208, 512] width 401 height 24
click at [298, 516] on form "1 Billing details Billing 2 Shipping address Shipping 3 Review order Order Bill…" at bounding box center [208, 288] width 401 height 574
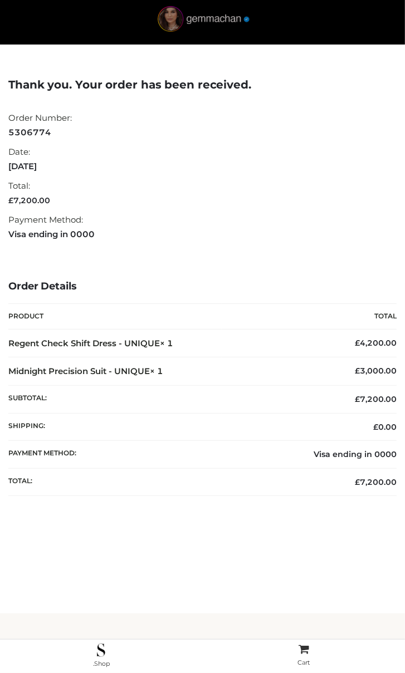
click at [195, 25] on img at bounding box center [203, 21] width 97 height 31
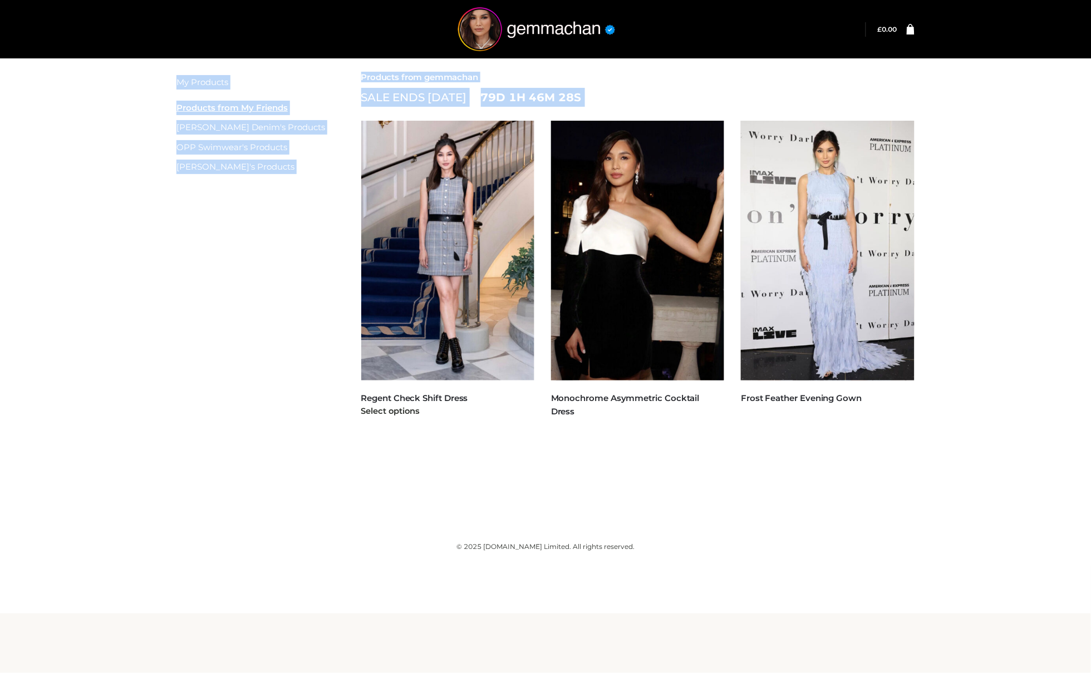
drag, startPoint x: 1000, startPoint y: 219, endPoint x: 500, endPoint y: 240, distance: 500.2
click at [404, 240] on div "My Products My Friend's Products Parker Smith Denim's Products OPP Swimwear's P…" at bounding box center [545, 274] width 1091 height 436
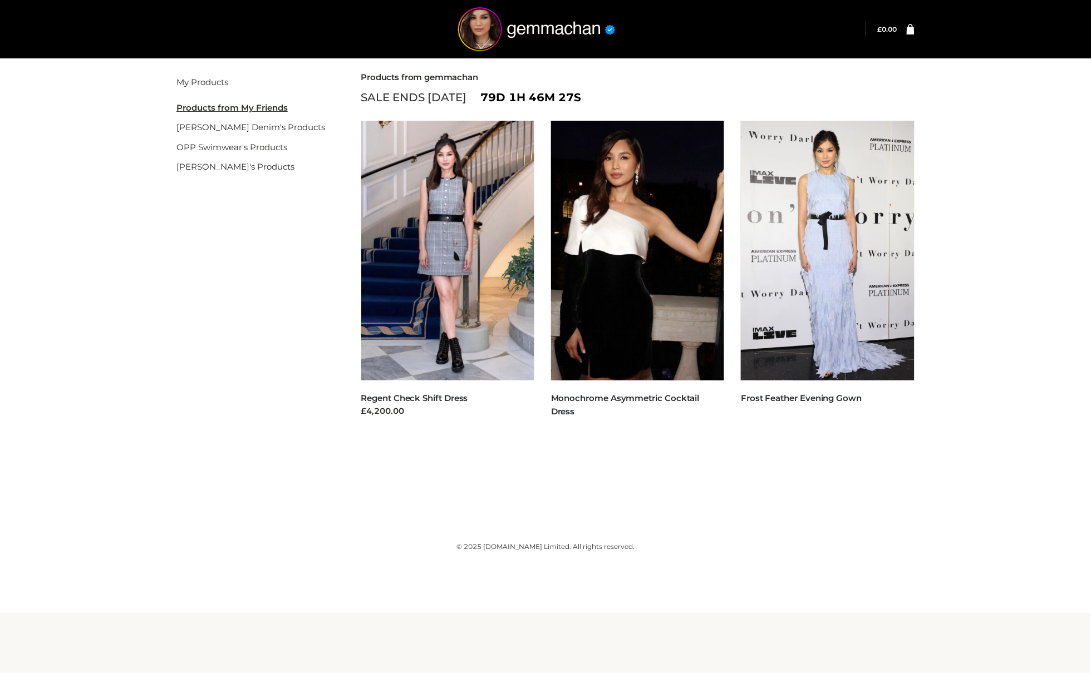
click at [404, 71] on div "Filter" at bounding box center [545, 64] width 738 height 17
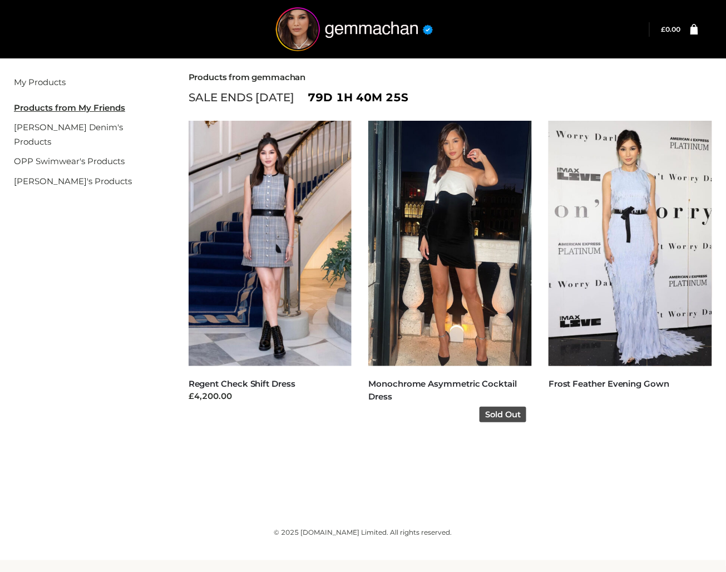
click at [404, 192] on img at bounding box center [450, 243] width 164 height 245
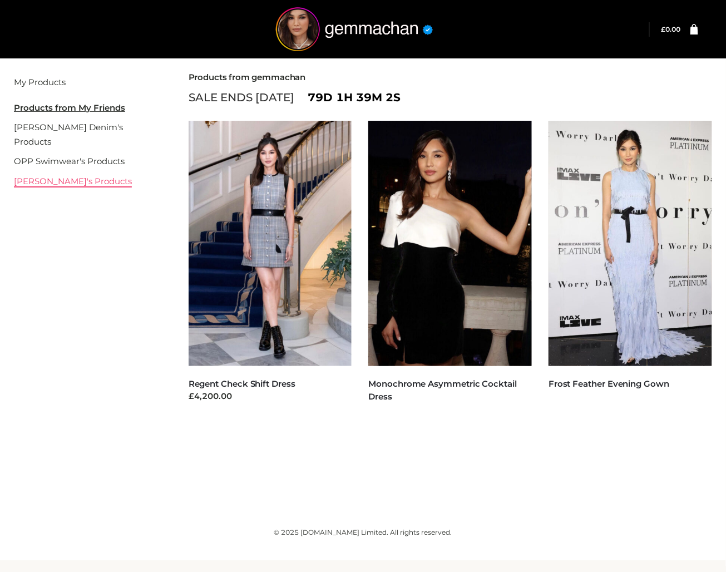
click at [53, 176] on link "[PERSON_NAME]'s Products" at bounding box center [73, 181] width 118 height 11
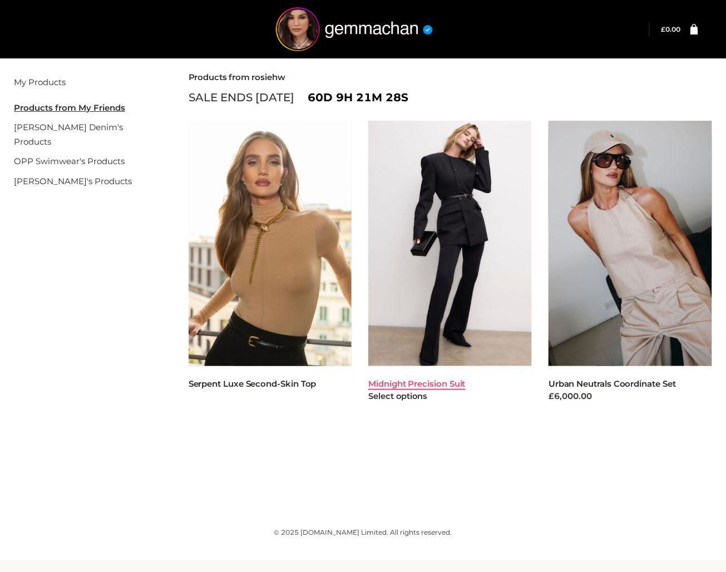
click at [427, 382] on link "Midnight Precision Suit" at bounding box center [416, 383] width 97 height 11
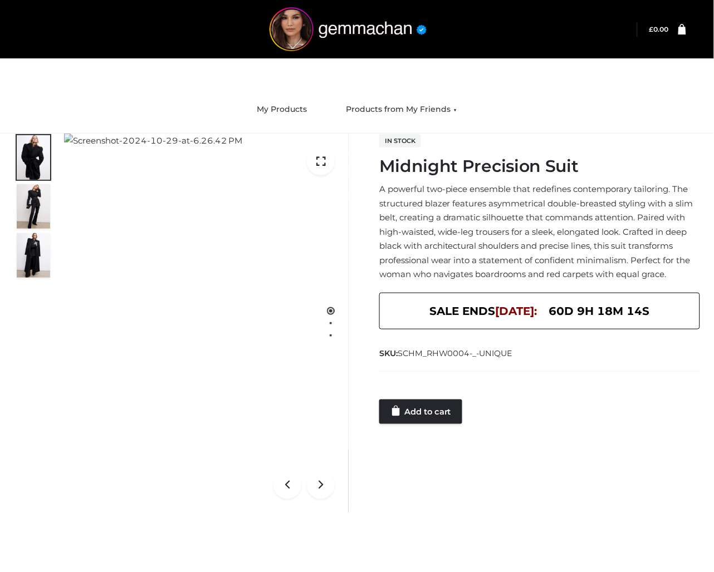
click at [666, 139] on div "In stock Midnight Precision Suit A powerful two-piece ensemble that redefines c…" at bounding box center [539, 279] width 321 height 291
click at [429, 424] on link "Add to cart" at bounding box center [420, 412] width 83 height 24
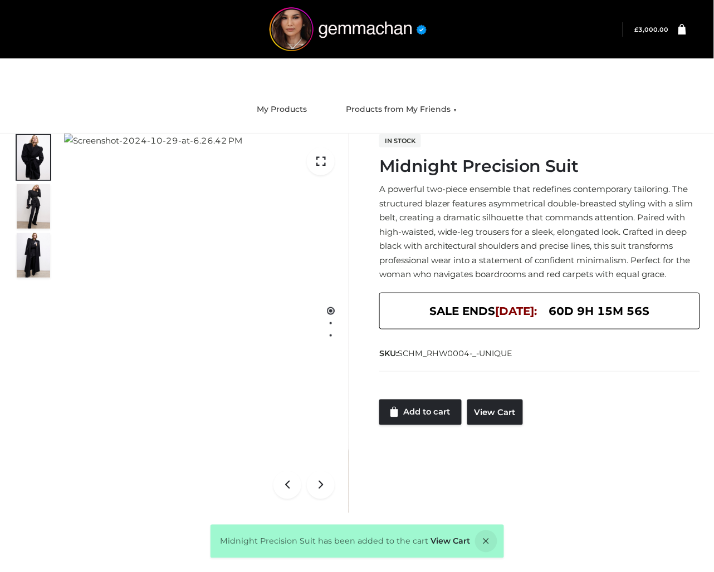
click at [677, 31] on link at bounding box center [676, 29] width 17 height 11
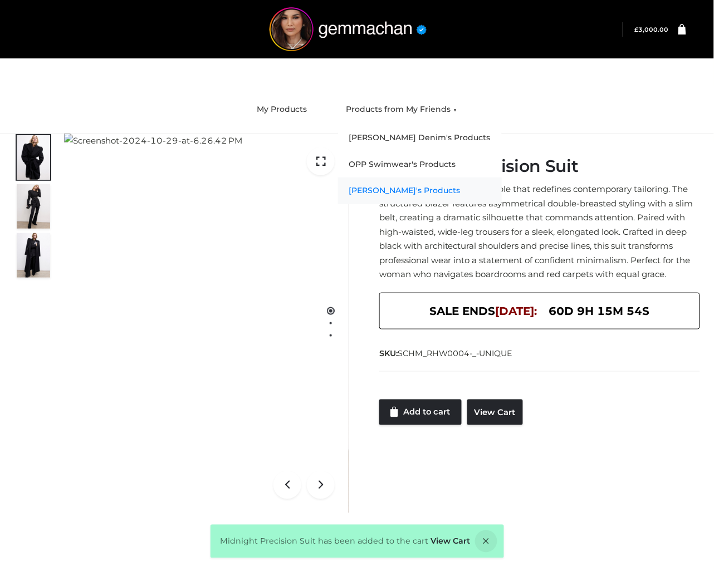
click at [387, 186] on link "[PERSON_NAME]'s Products" at bounding box center [420, 191] width 164 height 27
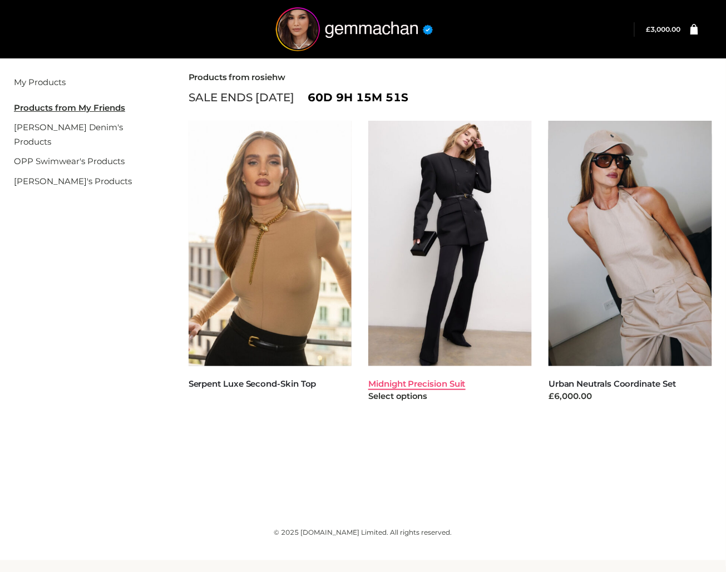
click at [435, 385] on link "Midnight Precision Suit" at bounding box center [416, 383] width 97 height 11
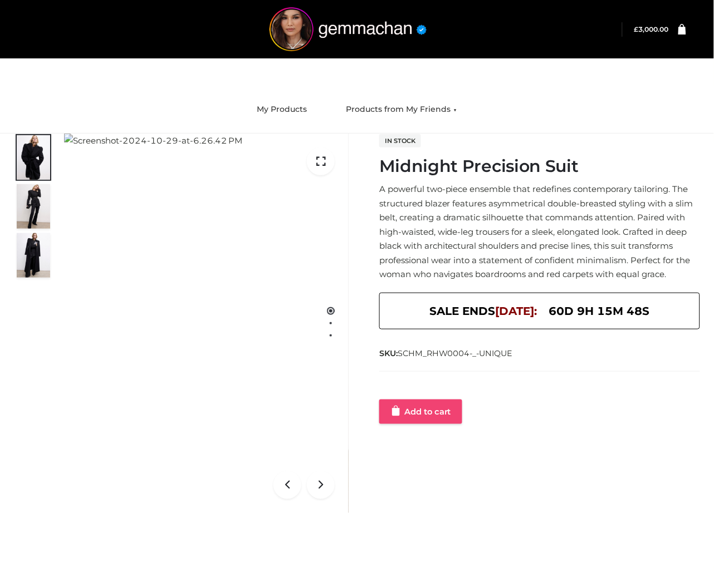
click at [425, 400] on div at bounding box center [539, 388] width 321 height 22
click at [432, 454] on div "1 / 3 Customer matched zone "UK" In stock Midnight Precision Suit A powerful tw…" at bounding box center [357, 324] width 702 height 380
click at [434, 424] on link "Add to cart" at bounding box center [420, 412] width 83 height 24
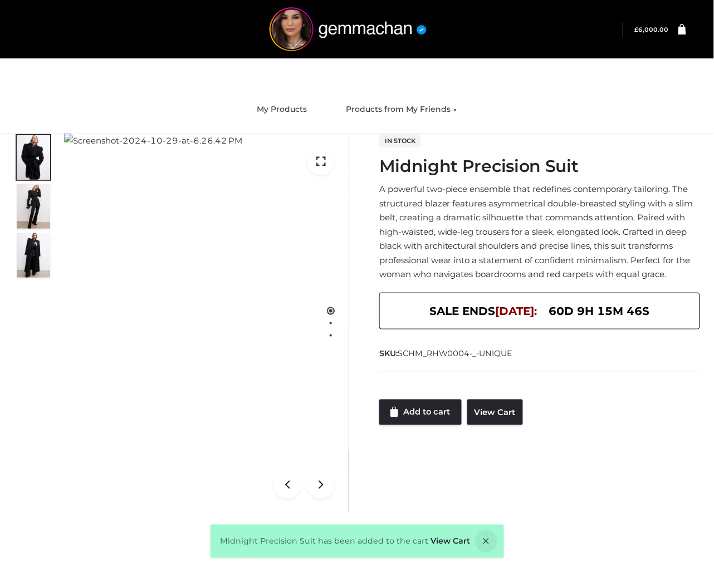
click at [681, 28] on icon at bounding box center [682, 28] width 8 height 11
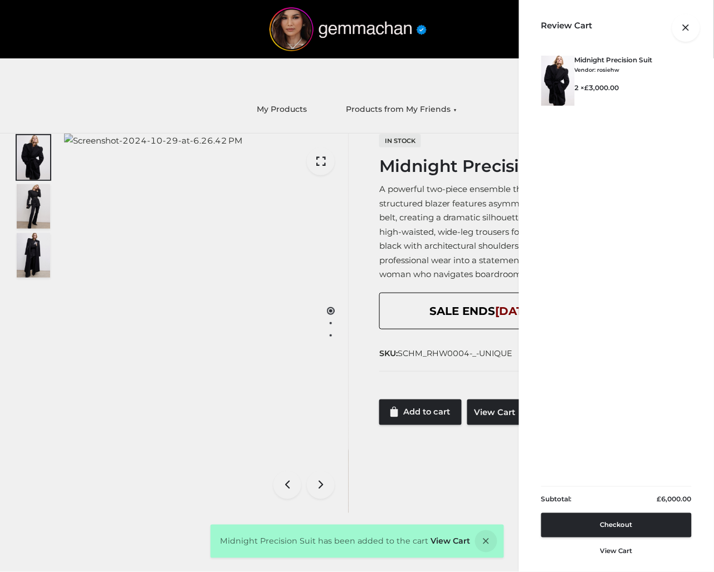
click at [686, 29] on div at bounding box center [686, 29] width 0 height 0
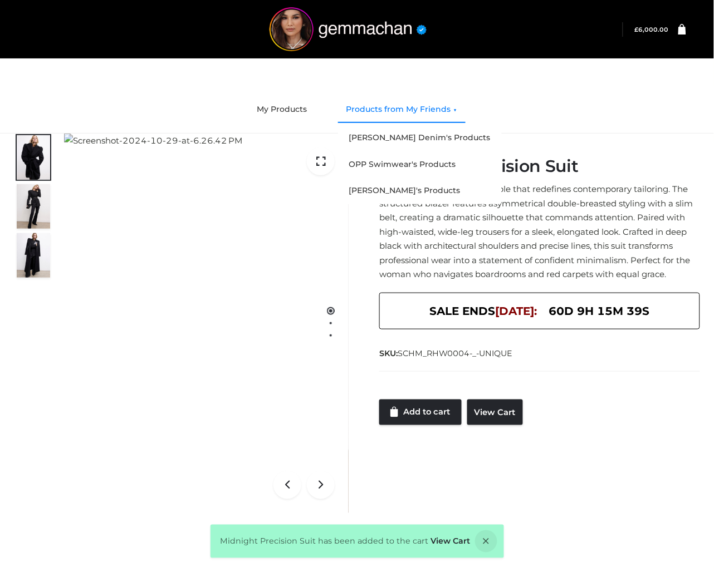
click at [462, 119] on link "Products from My Friends" at bounding box center [401, 109] width 127 height 24
click at [390, 188] on link "[PERSON_NAME]'s Products" at bounding box center [420, 191] width 164 height 27
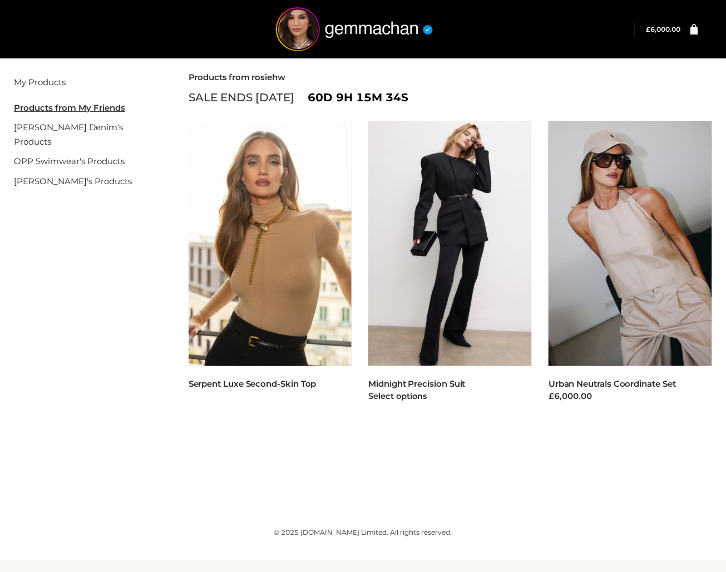
click at [465, 258] on img at bounding box center [450, 243] width 164 height 245
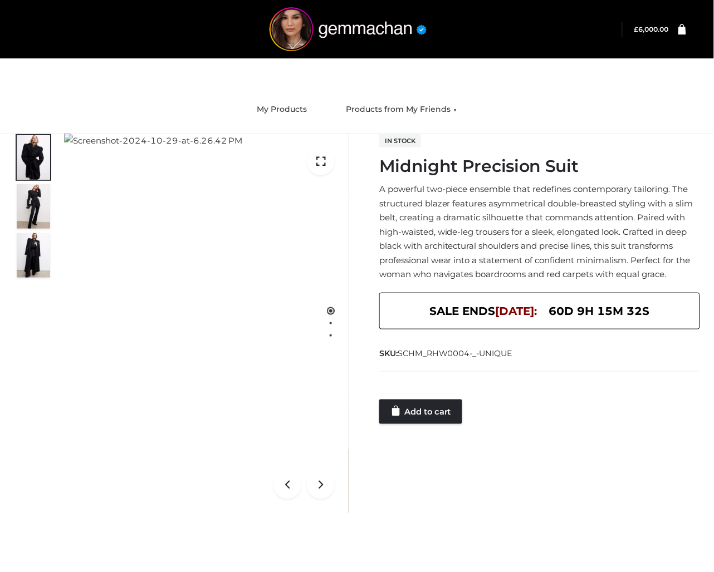
click at [677, 35] on li "£ 6,000.00 Review Cart × Midnight Precision Suit Vendor: rosiehw CLOTHING , FFP…" at bounding box center [654, 29] width 64 height 14
click at [675, 23] on li "£ 6,000.00 Review Cart × Midnight Precision Suit Vendor: rosiehw CLOTHING , FFP…" at bounding box center [654, 29] width 64 height 14
click at [680, 30] on icon at bounding box center [682, 28] width 8 height 11
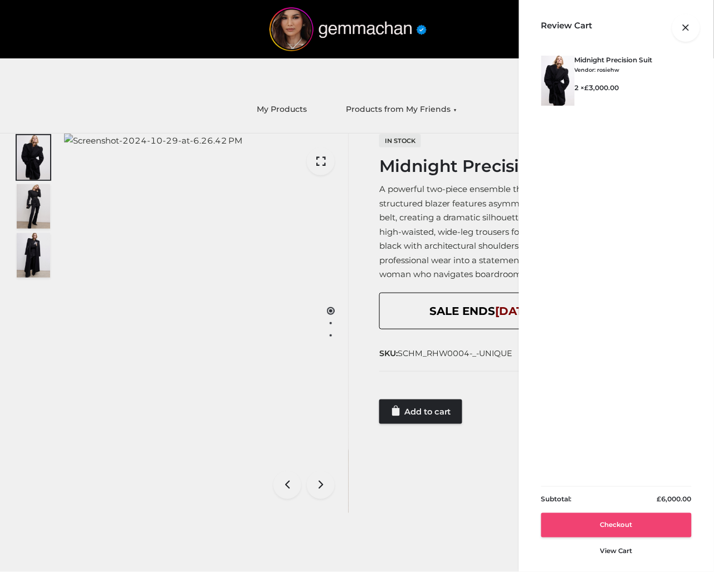
click at [640, 534] on link "Checkout" at bounding box center [616, 525] width 150 height 24
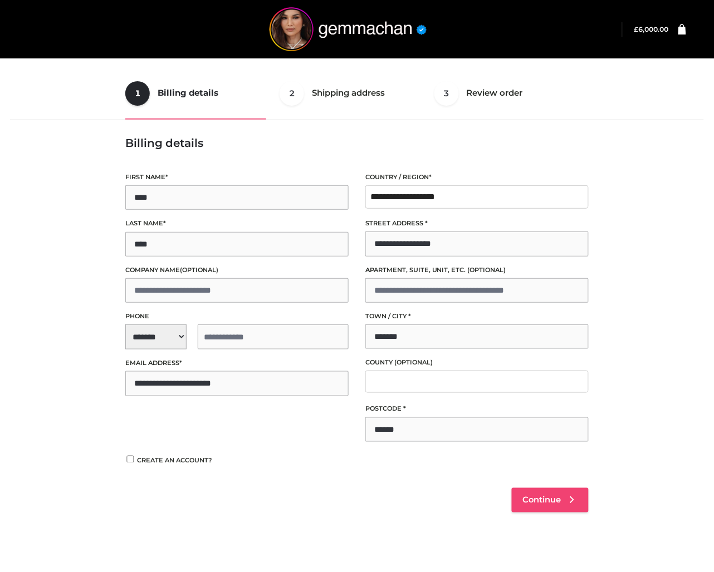
click at [557, 496] on span "Continue" at bounding box center [542, 500] width 38 height 10
click at [545, 508] on link "Continue" at bounding box center [549, 500] width 77 height 24
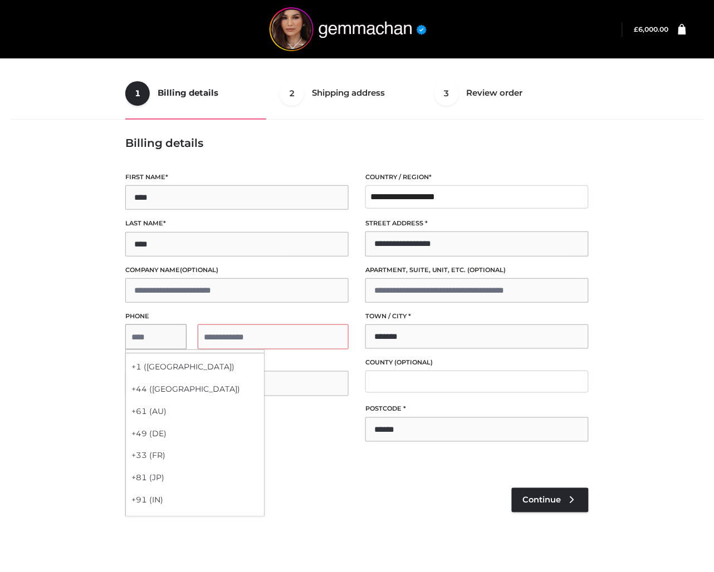
click at [154, 348] on span "**********" at bounding box center [236, 336] width 223 height 25
click at [163, 375] on div "+1 (US)" at bounding box center [195, 367] width 138 height 22
select select "**"
click at [250, 347] on input "tel" at bounding box center [273, 336] width 151 height 25
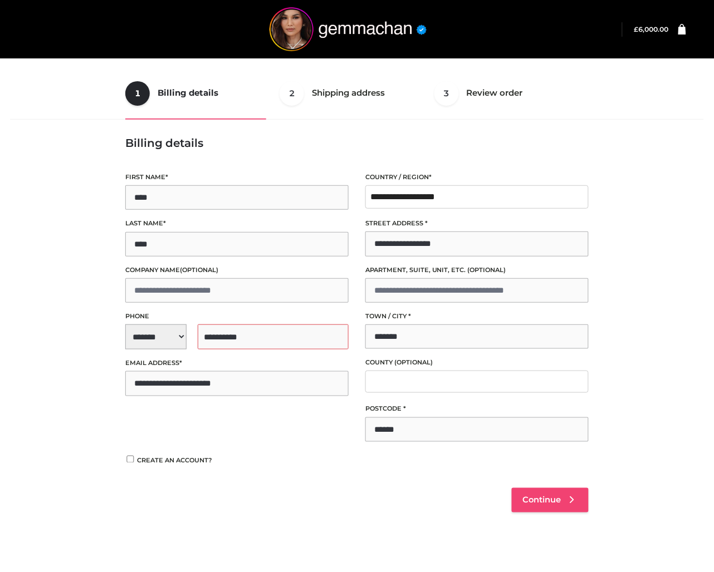
type input "**********"
click at [539, 489] on link "Continue" at bounding box center [549, 500] width 77 height 24
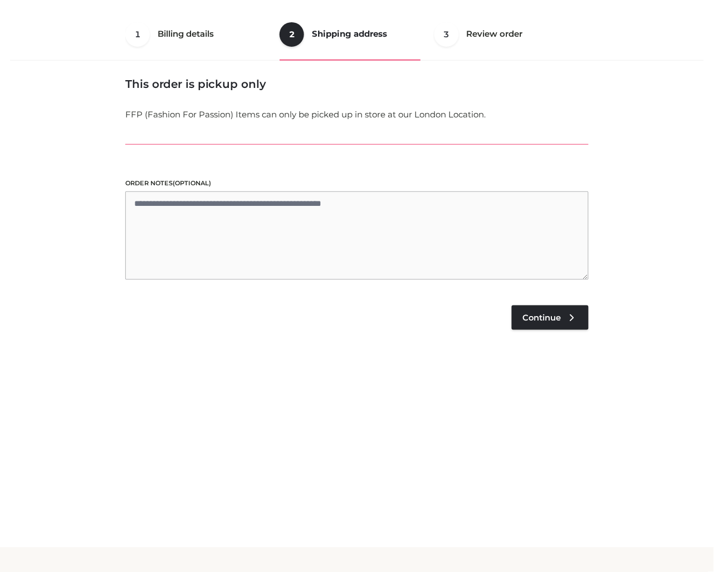
scroll to position [67, 0]
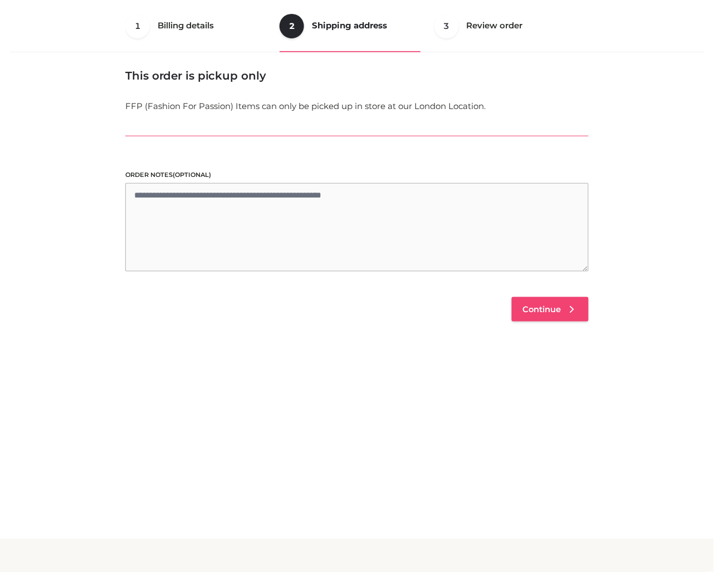
click at [559, 314] on link "Continue" at bounding box center [549, 309] width 77 height 24
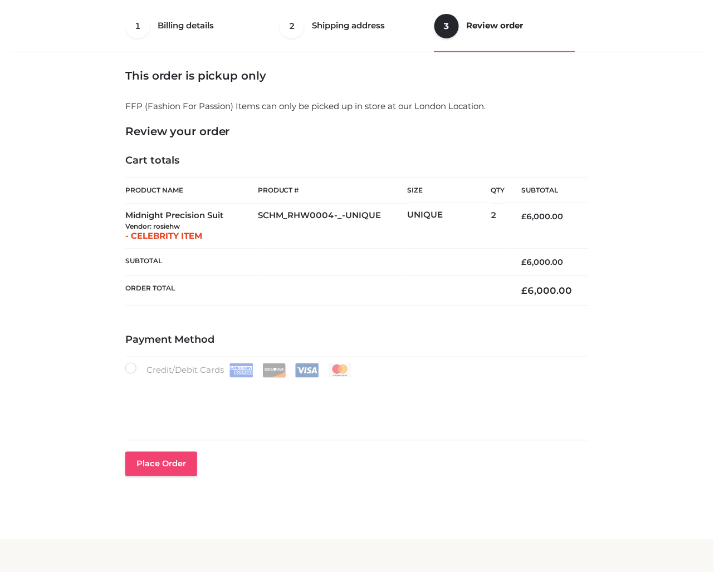
click at [179, 454] on button "Place order" at bounding box center [161, 464] width 72 height 24
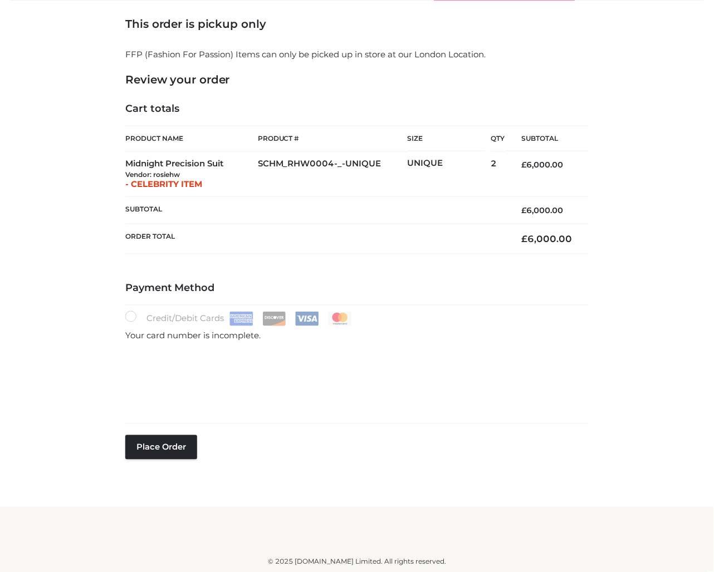
scroll to position [120, 0]
type button "Place order"
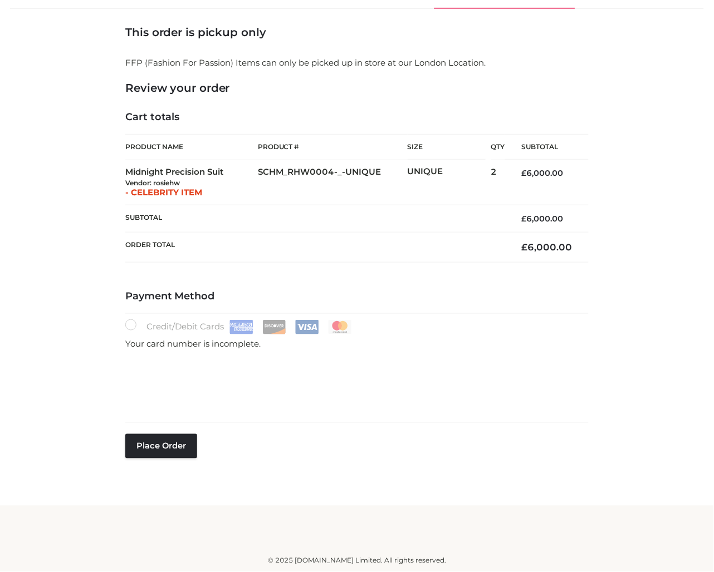
scroll to position [110, 0]
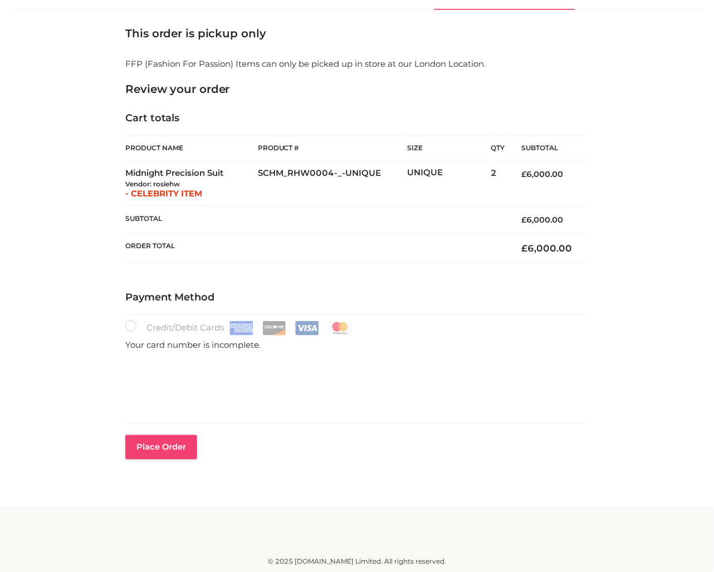
click at [156, 446] on button "Place order" at bounding box center [161, 447] width 72 height 24
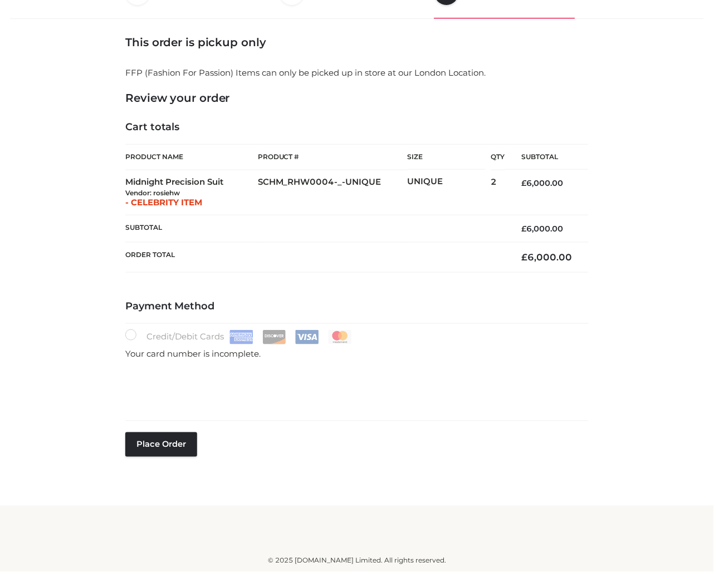
scroll to position [100, 0]
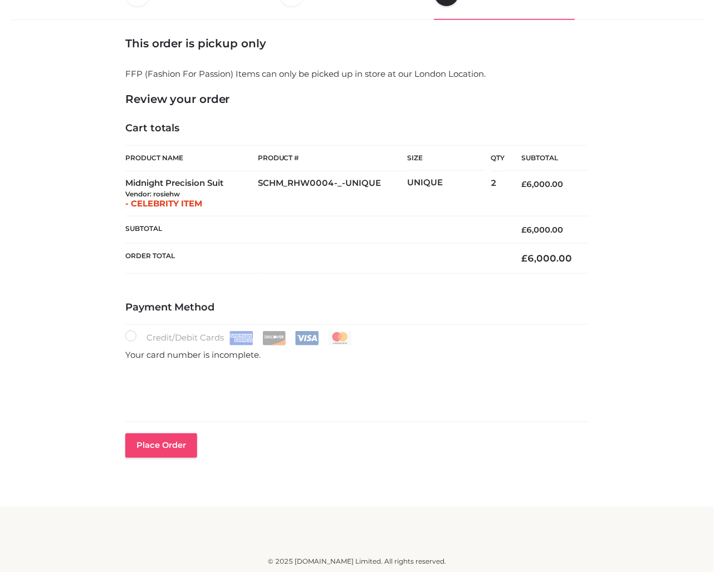
click at [147, 447] on button "Place order" at bounding box center [161, 446] width 72 height 24
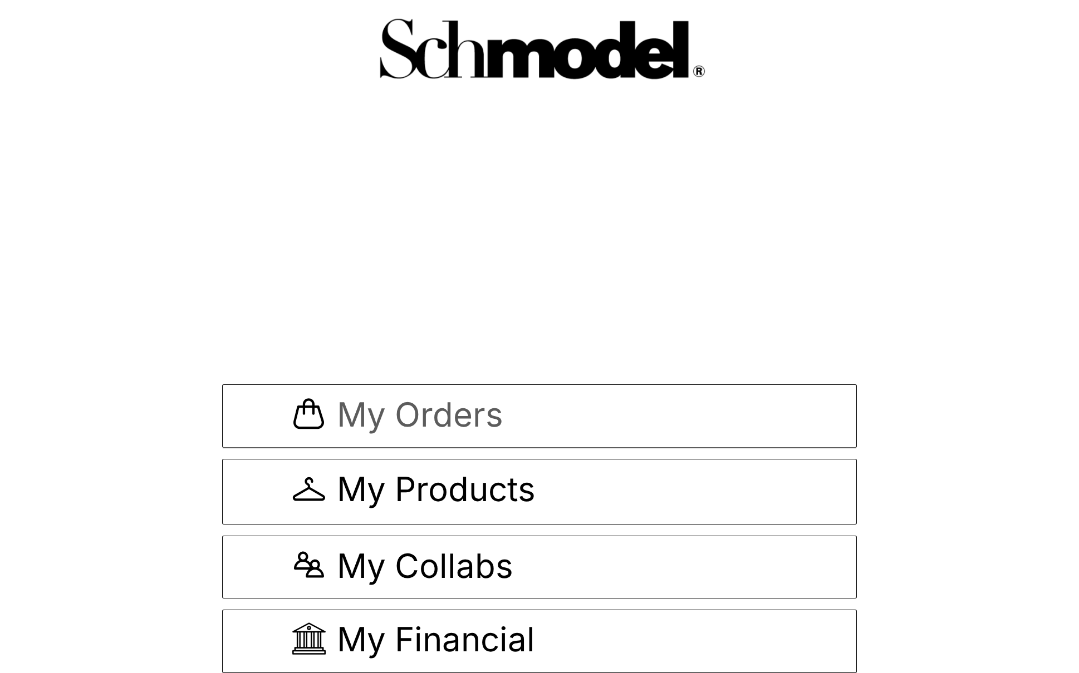
click at [473, 398] on span "My Orders" at bounding box center [420, 416] width 166 height 37
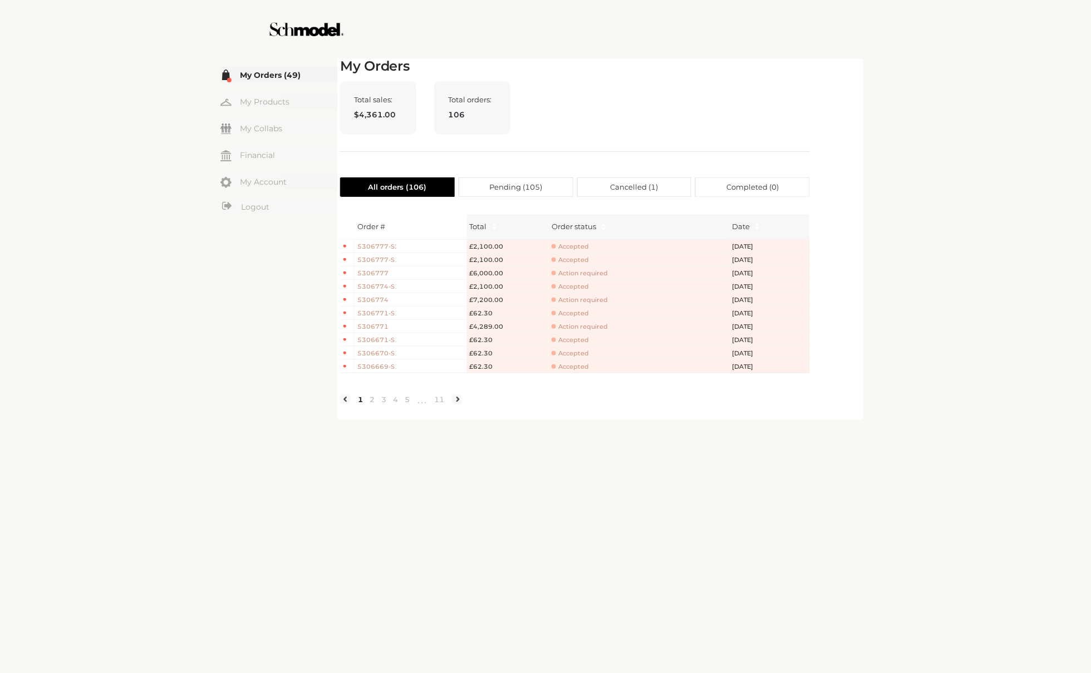
click at [577, 272] on span "Action required" at bounding box center [580, 273] width 56 height 8
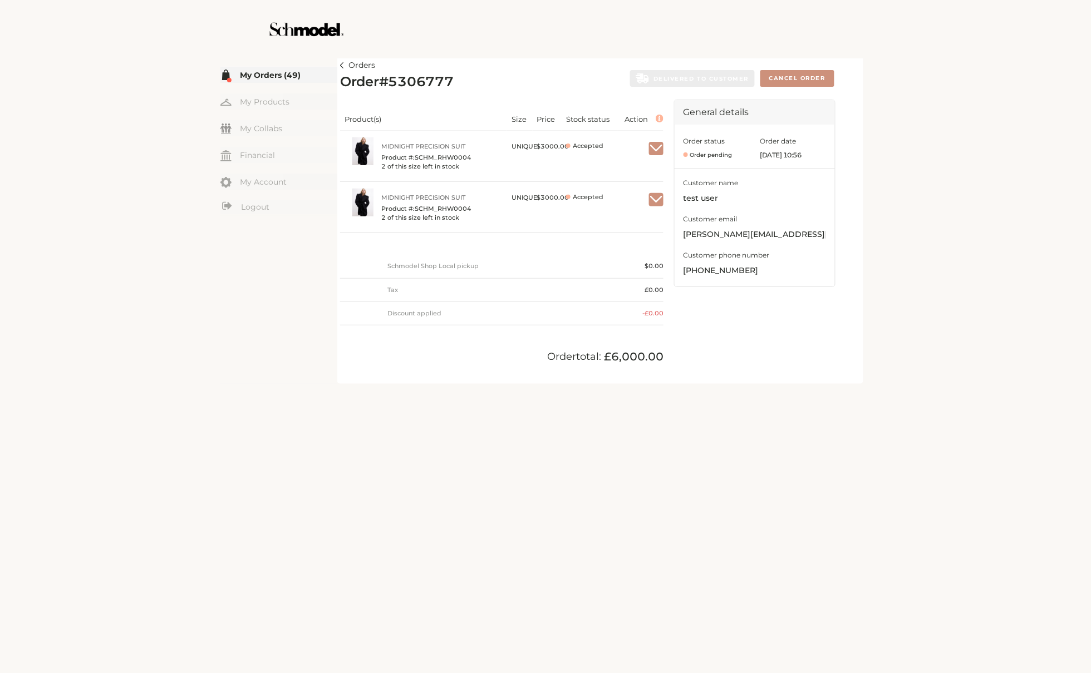
click at [345, 67] on link "Orders" at bounding box center [357, 65] width 35 height 13
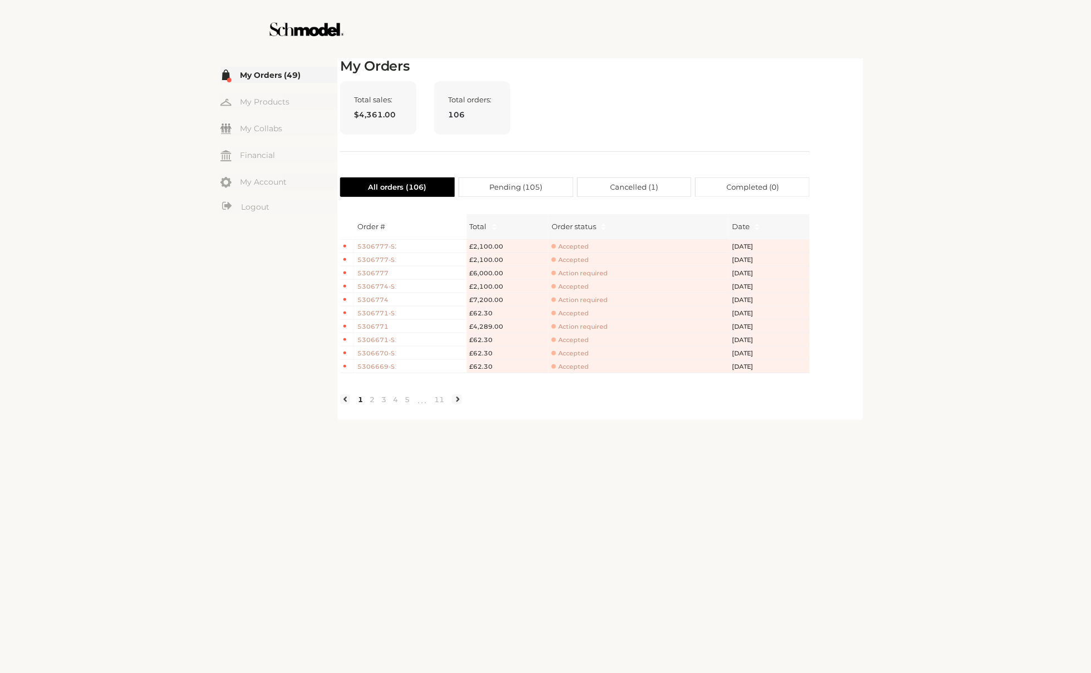
click at [363, 274] on span "5306777" at bounding box center [376, 273] width 39 height 9
click at [573, 263] on span "Accepted" at bounding box center [570, 260] width 37 height 8
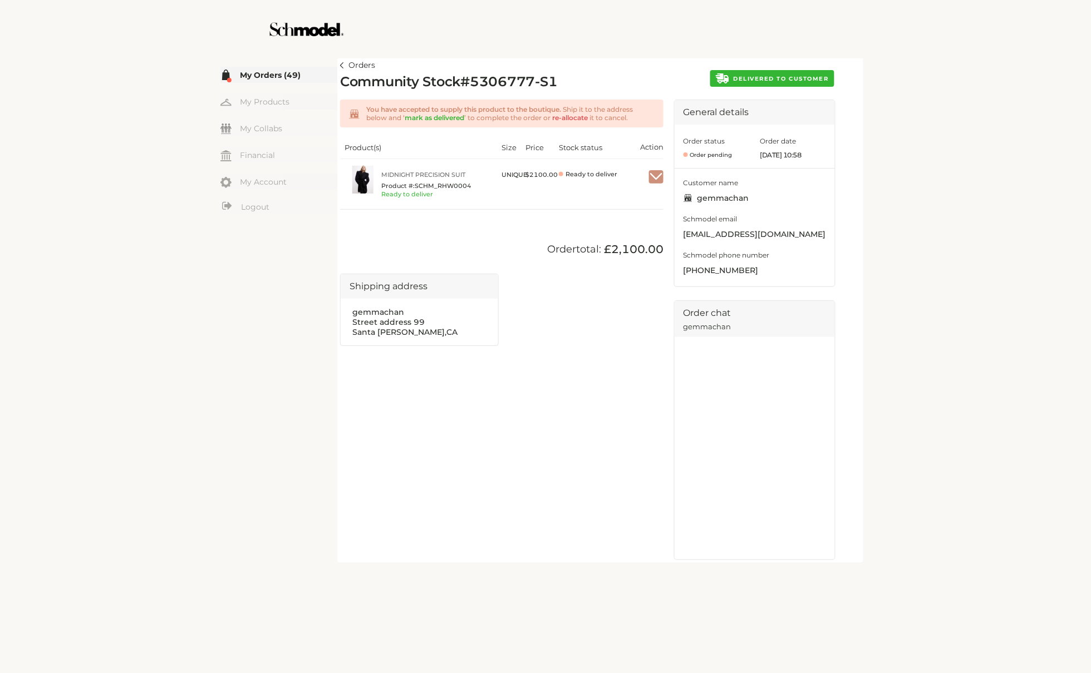
click at [771, 75] on span "DELIVERED TO CUSTOMER" at bounding box center [781, 78] width 95 height 7
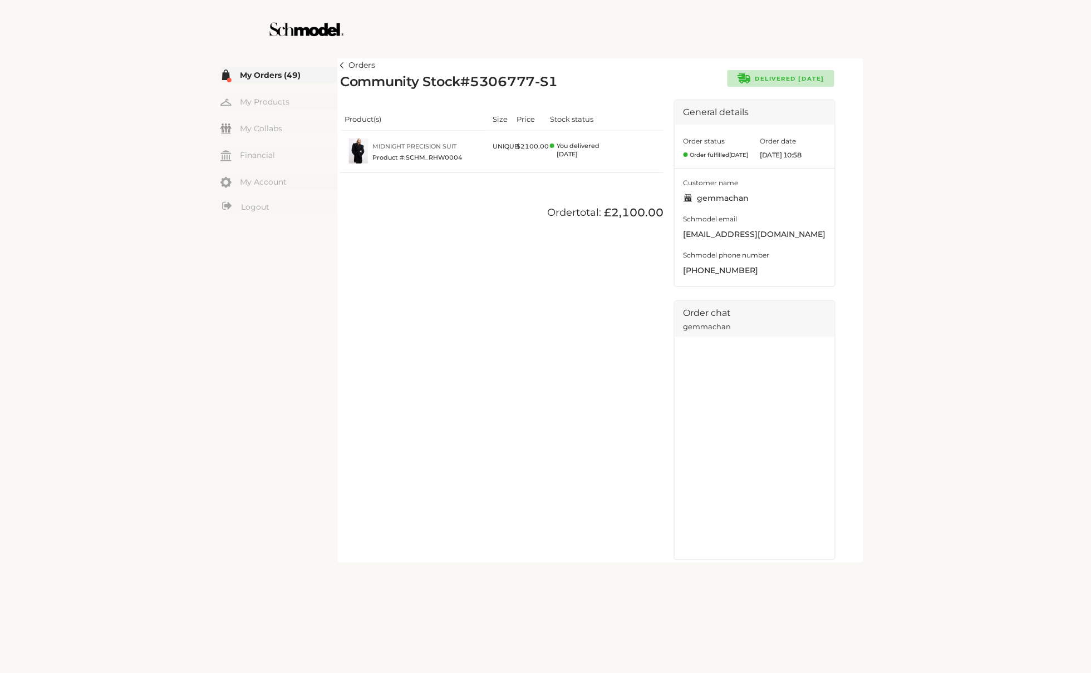
click at [340, 67] on img at bounding box center [342, 65] width 4 height 6
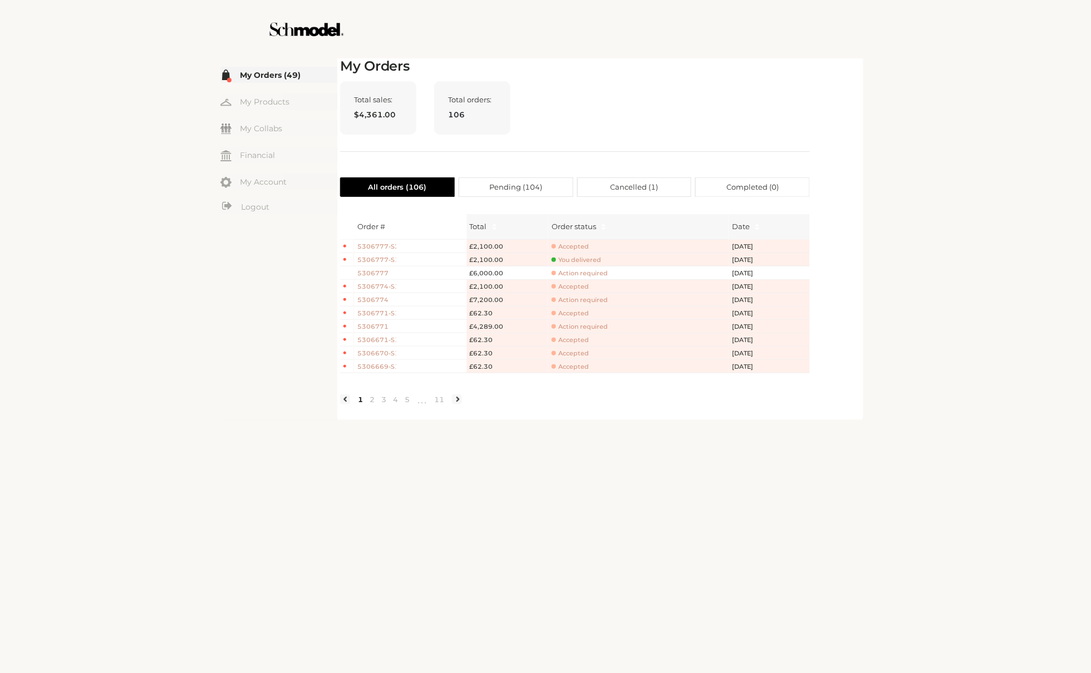
click at [586, 253] on td "You delivered" at bounding box center [638, 259] width 180 height 13
click at [589, 264] on span "You delivered" at bounding box center [577, 260] width 50 height 8
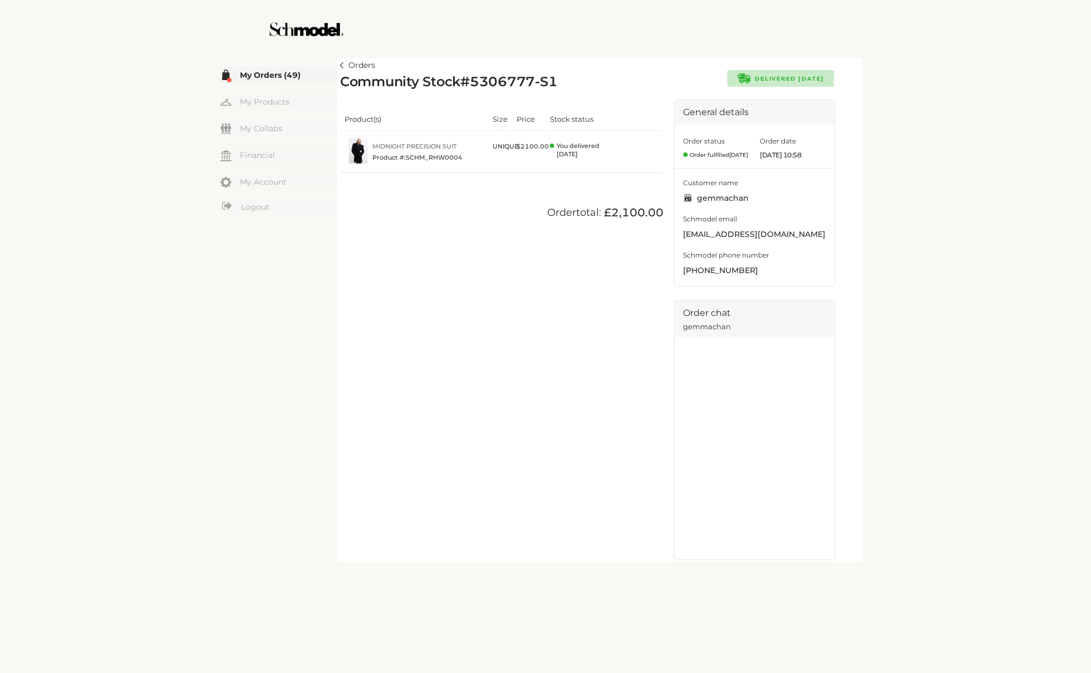
click at [340, 64] on img at bounding box center [342, 65] width 4 height 6
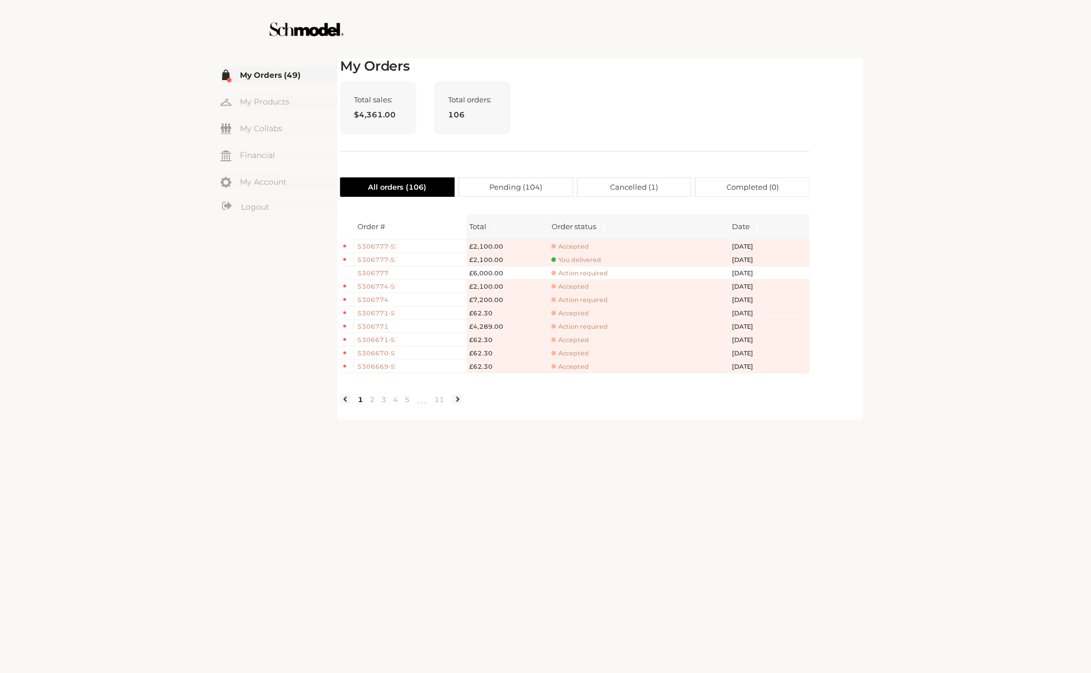
click at [389, 247] on span "5306777-S2" at bounding box center [376, 246] width 39 height 9
click at [382, 250] on span "5306777-S2" at bounding box center [376, 246] width 39 height 9
click at [392, 243] on span "5306777-S2" at bounding box center [376, 246] width 39 height 9
click at [387, 247] on span "5306777-S2" at bounding box center [376, 246] width 39 height 9
click at [380, 245] on span "5306777-S2" at bounding box center [376, 246] width 39 height 9
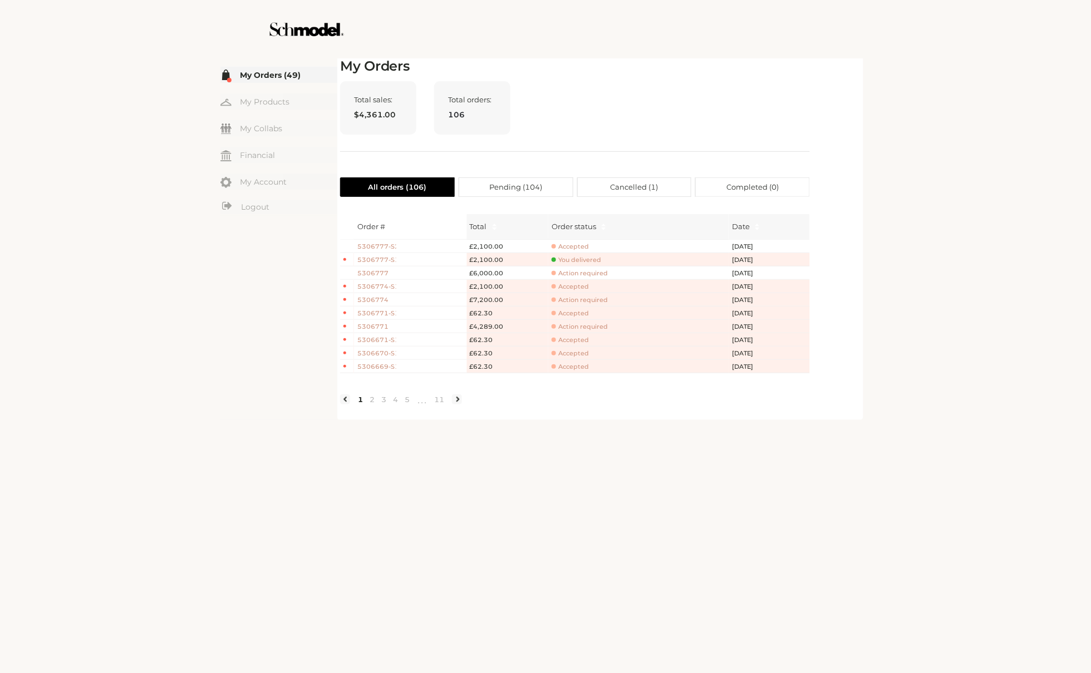
click at [298, 269] on div "☰ My Orders (49) My Products My Collabs Dashboard Financial My Account Logout I…" at bounding box center [278, 238] width 117 height 365
click at [575, 244] on span "Accepted" at bounding box center [570, 247] width 37 height 8
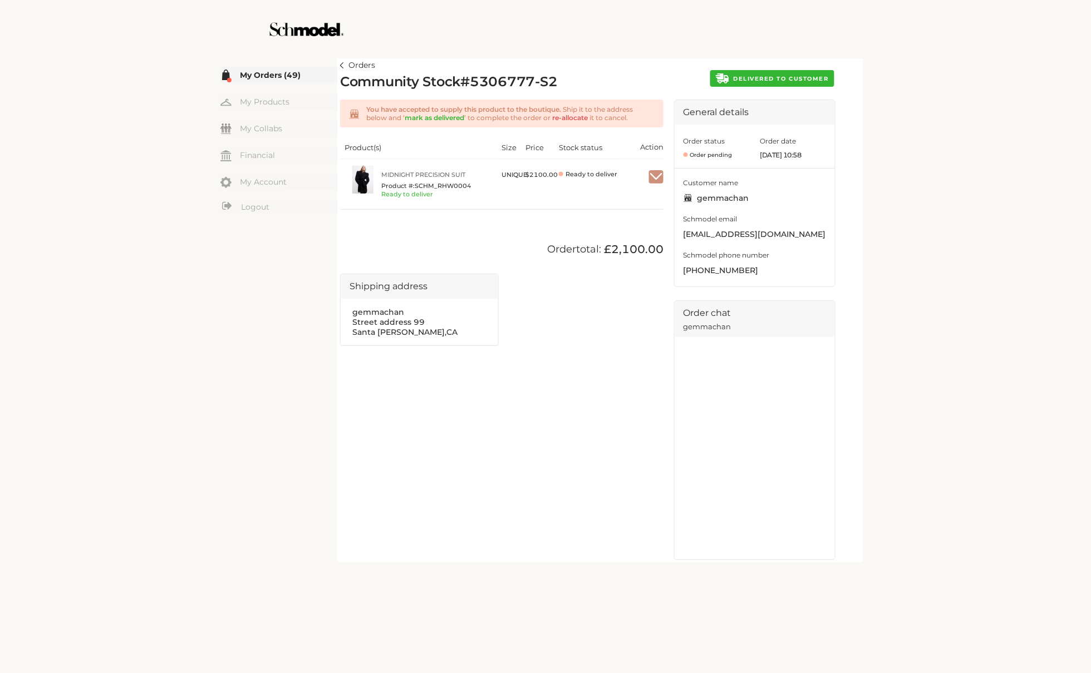
click at [776, 74] on button "DELIVERED TO CUSTOMER" at bounding box center [772, 78] width 124 height 17
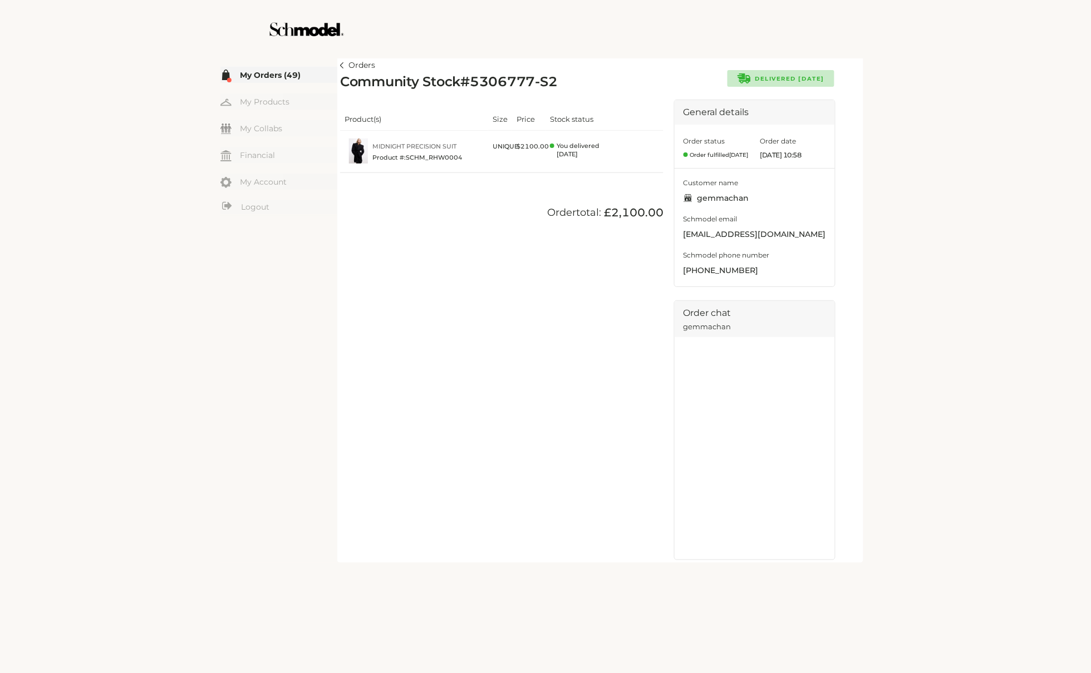
click at [340, 68] on img at bounding box center [342, 65] width 4 height 6
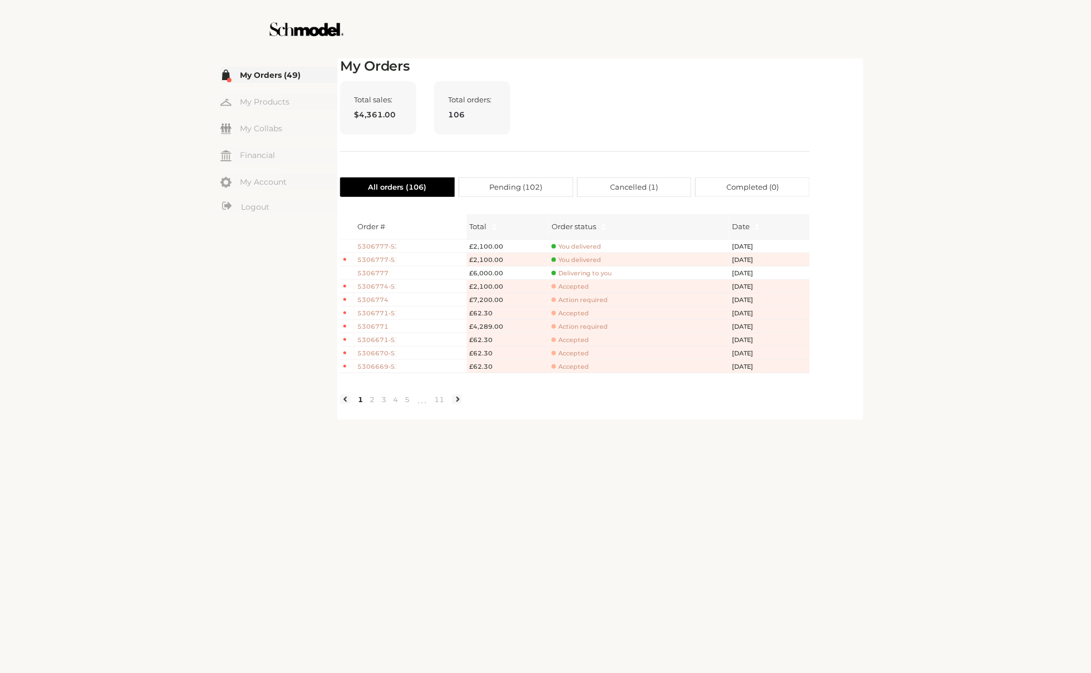
click at [366, 277] on span "5306777" at bounding box center [376, 273] width 39 height 9
click at [372, 259] on span "5306777-S1" at bounding box center [376, 259] width 39 height 9
click at [371, 275] on span "5306777" at bounding box center [376, 273] width 39 height 9
click at [824, 63] on div "My Orders Total sales: $4,361.00 Total orders: 106 All orders ( 106 ) Pending (…" at bounding box center [600, 237] width 520 height 359
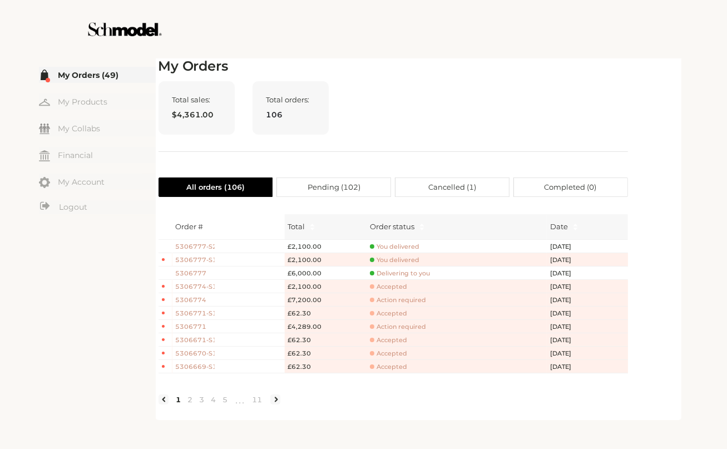
click at [456, 110] on div "Total sales: $4,361.00 Total orders: 106" at bounding box center [394, 116] width 470 height 71
click at [194, 269] on span "5306777" at bounding box center [195, 273] width 39 height 9
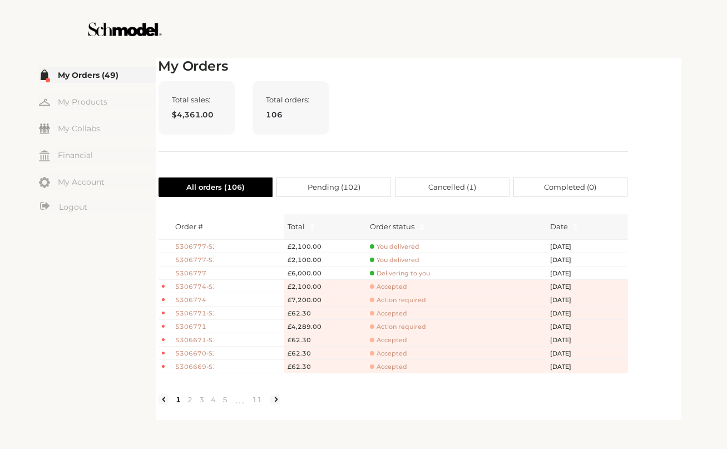
click at [205, 272] on span "5306777" at bounding box center [194, 273] width 39 height 9
